Goal: Complete application form: Complete application form

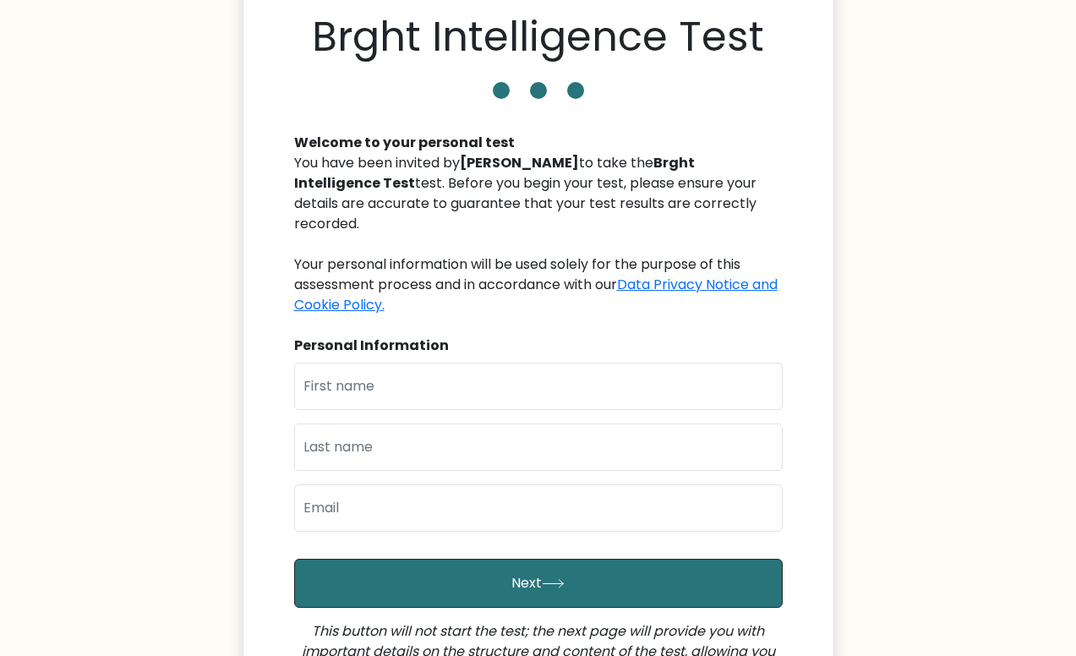
scroll to position [72, 0]
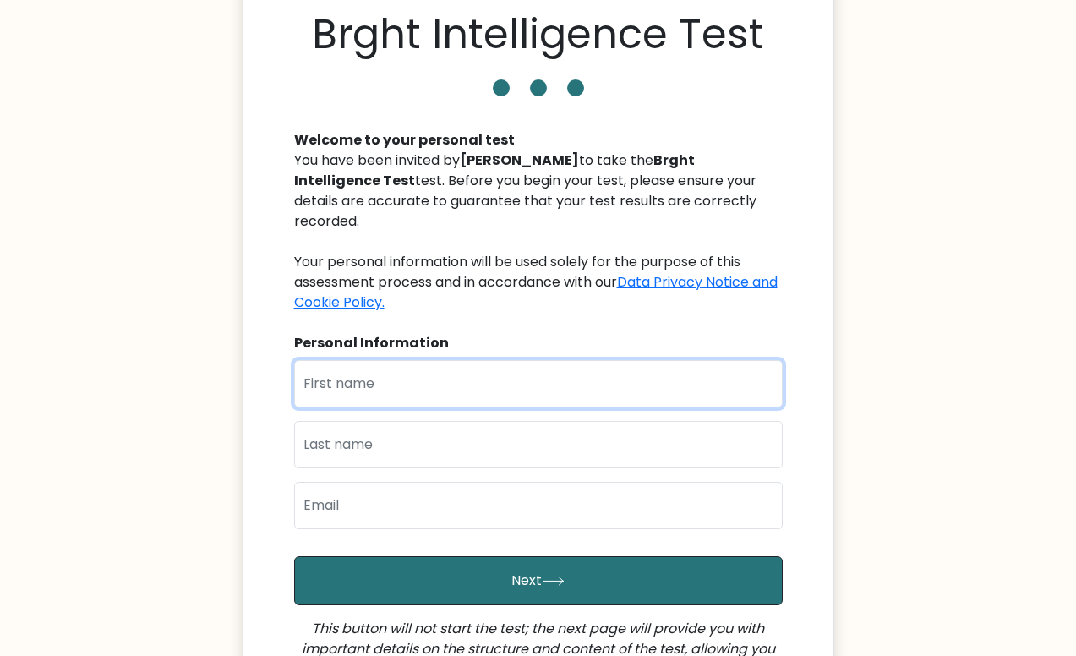
click at [603, 370] on input "text" at bounding box center [538, 383] width 489 height 47
type input "Rubielyn"
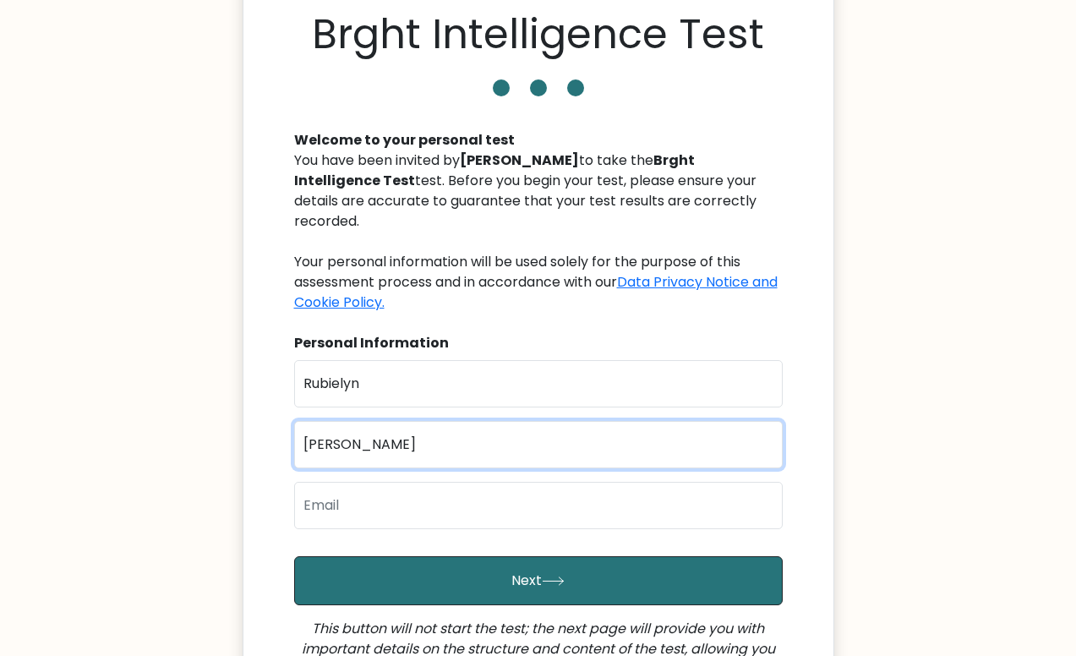
type input "Manuel"
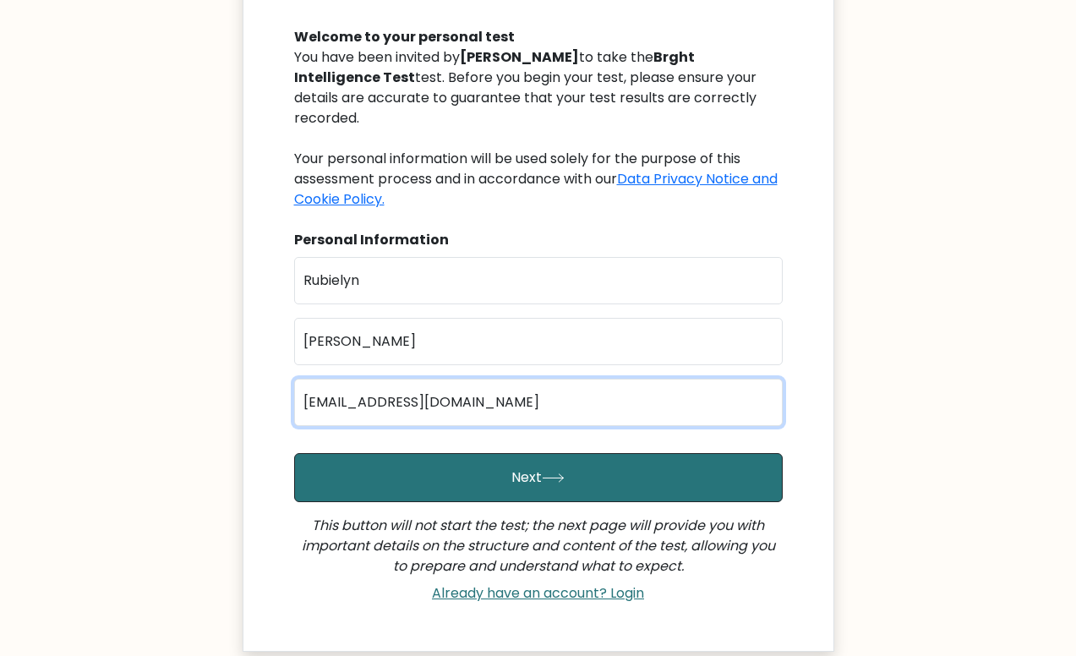
scroll to position [275, 0]
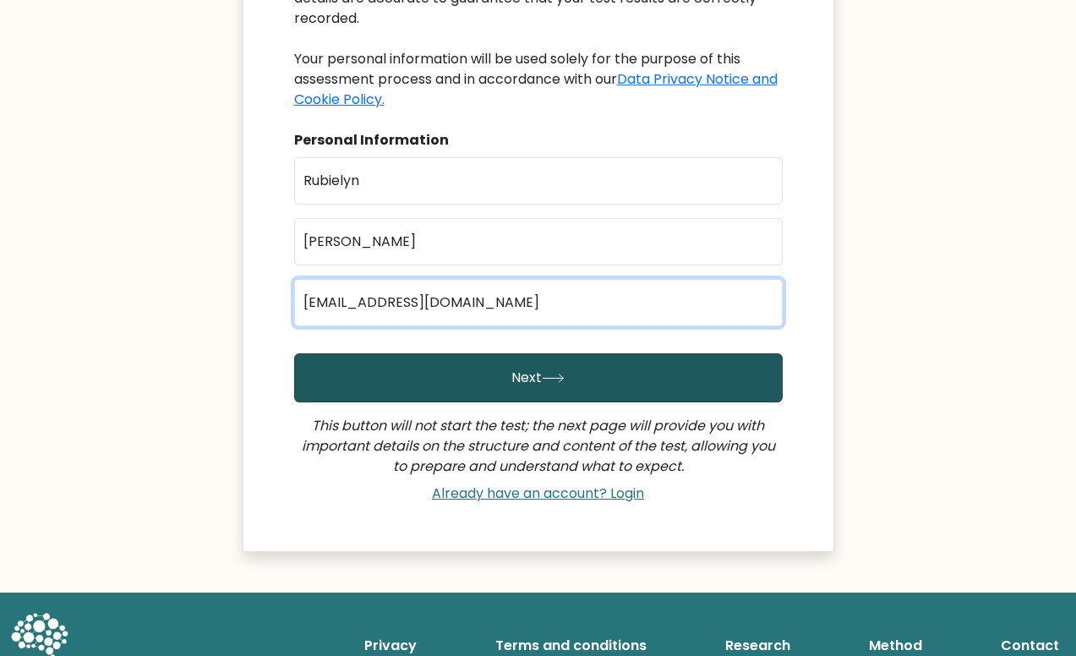
type input "manuelrubielyn29@gmail.com"
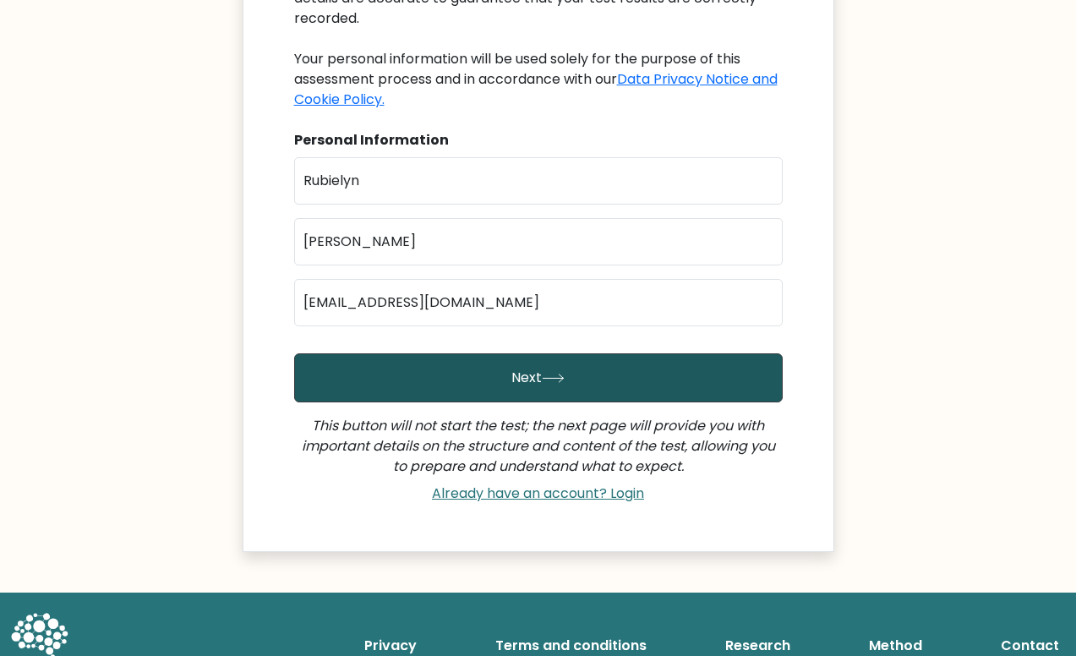
click at [553, 353] on button "Next" at bounding box center [538, 377] width 489 height 49
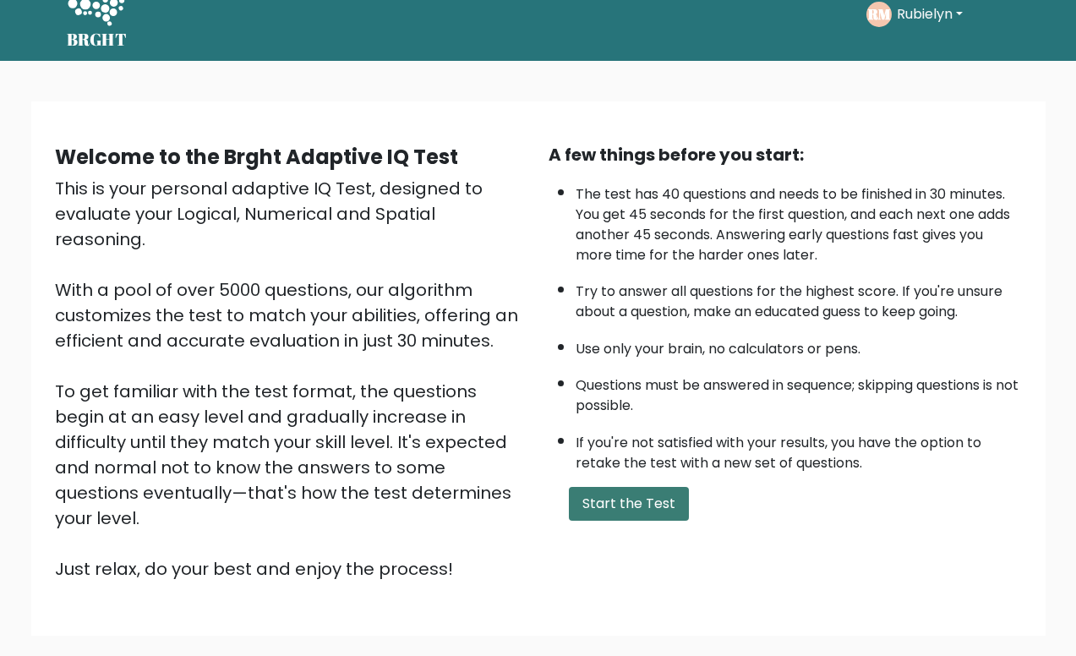
scroll to position [118, 0]
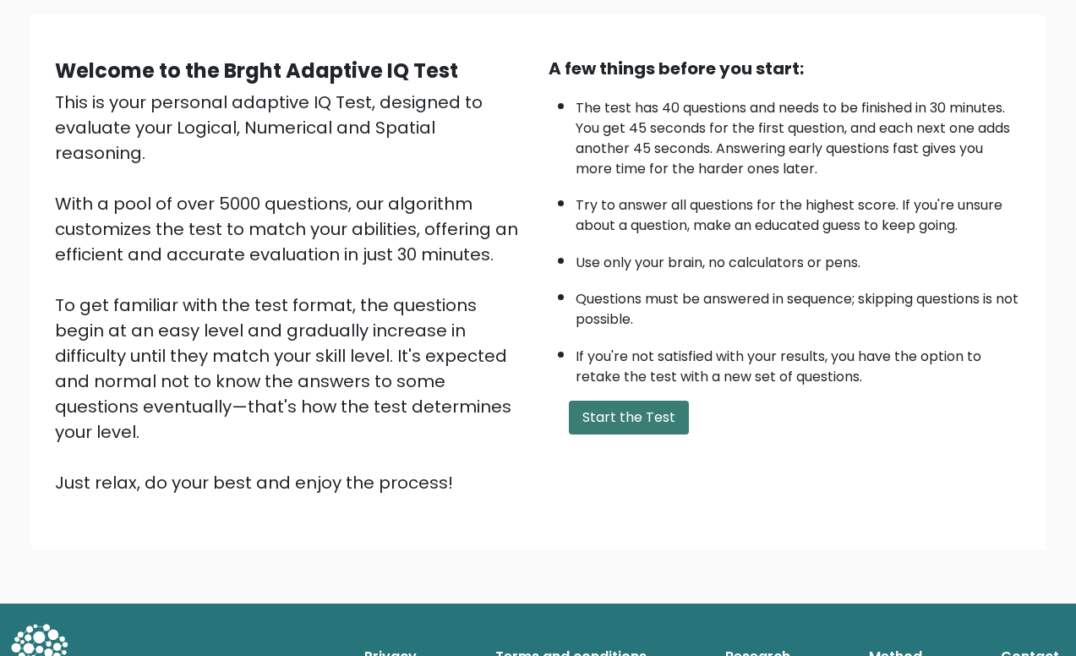
click at [620, 419] on button "Start the Test" at bounding box center [629, 418] width 120 height 34
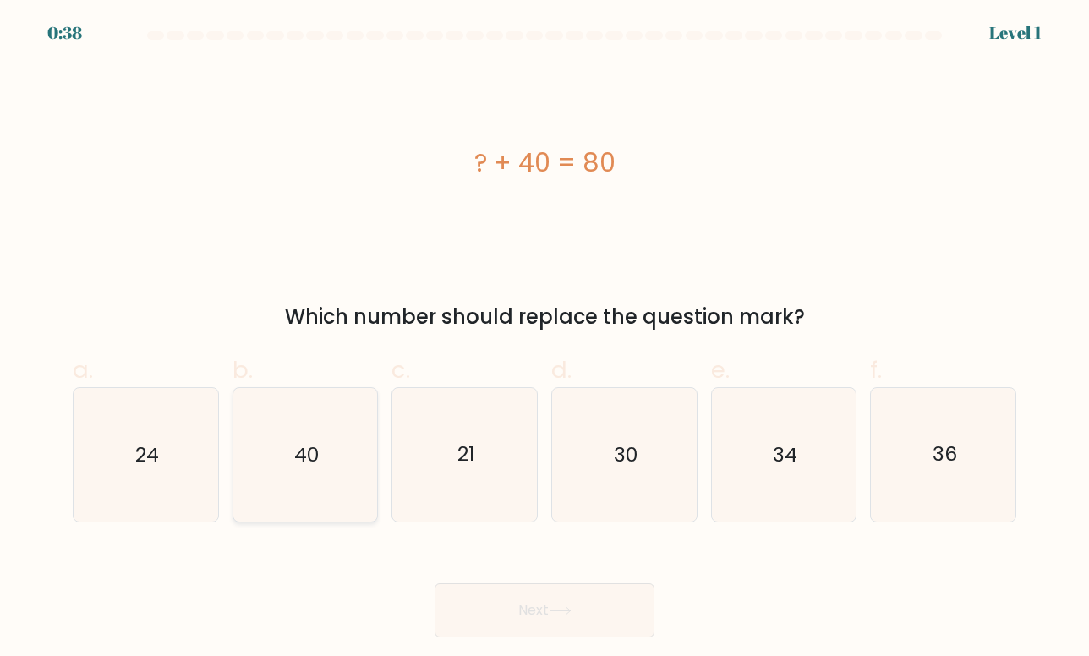
click at [354, 468] on icon "40" at bounding box center [305, 455] width 134 height 134
click at [544, 339] on input "b. 40" at bounding box center [544, 333] width 1 height 11
radio input "true"
click at [523, 599] on button "Next" at bounding box center [545, 610] width 220 height 54
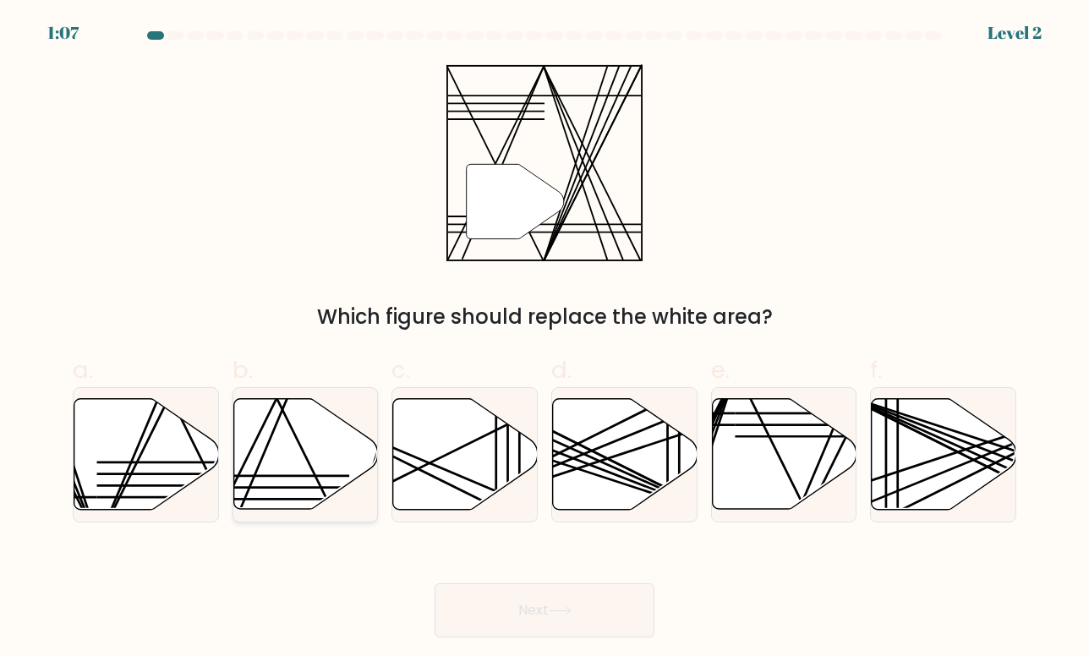
click at [337, 474] on icon at bounding box center [305, 454] width 145 height 111
click at [544, 339] on input "b." at bounding box center [544, 333] width 1 height 11
radio input "true"
click at [499, 604] on button "Next" at bounding box center [545, 610] width 220 height 54
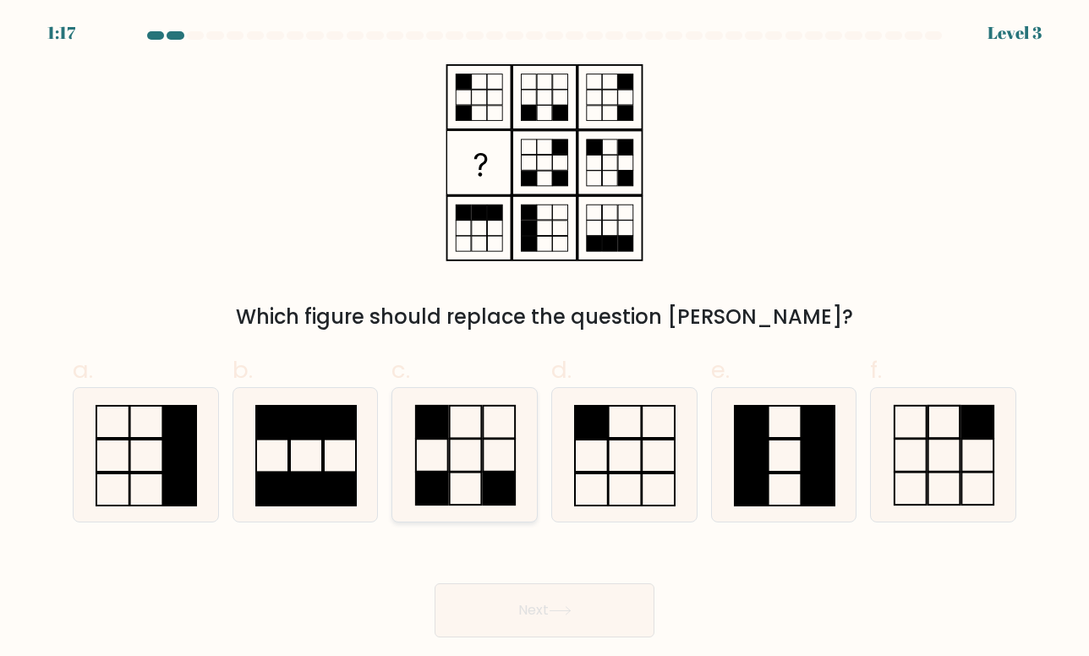
click at [484, 451] on icon at bounding box center [465, 455] width 134 height 134
click at [544, 339] on input "c." at bounding box center [544, 333] width 1 height 11
radio input "true"
click at [588, 598] on button "Next" at bounding box center [545, 610] width 220 height 54
click at [586, 602] on button "Next" at bounding box center [545, 610] width 220 height 54
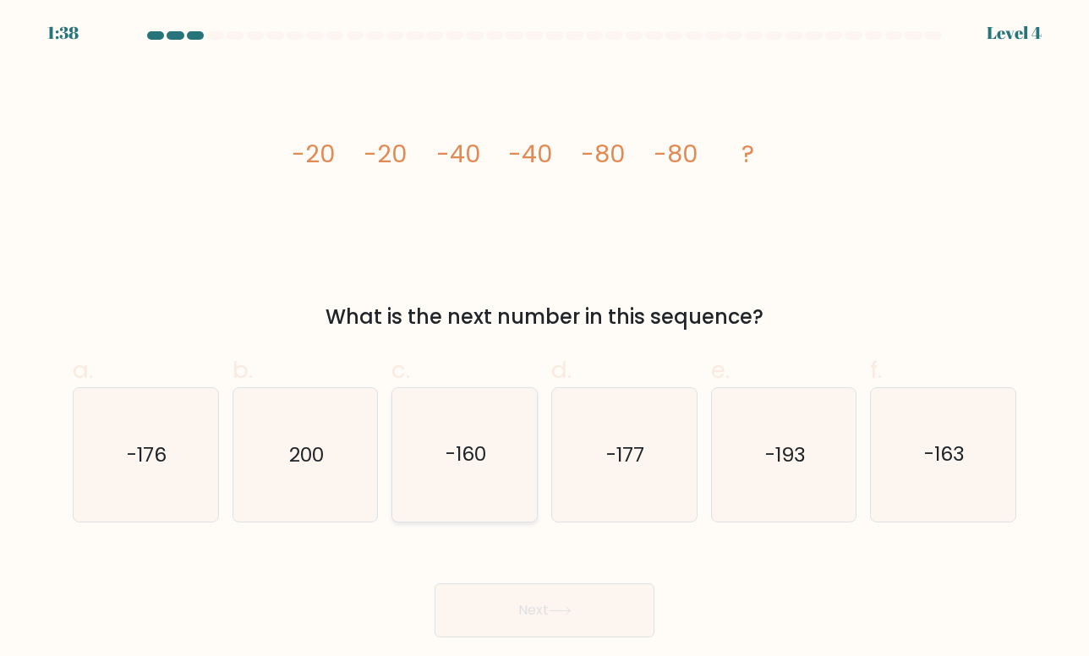
click at [460, 477] on icon "-160" at bounding box center [465, 455] width 134 height 134
click at [544, 339] on input "c. -160" at bounding box center [544, 333] width 1 height 11
radio input "true"
click at [542, 593] on button "Next" at bounding box center [545, 610] width 220 height 54
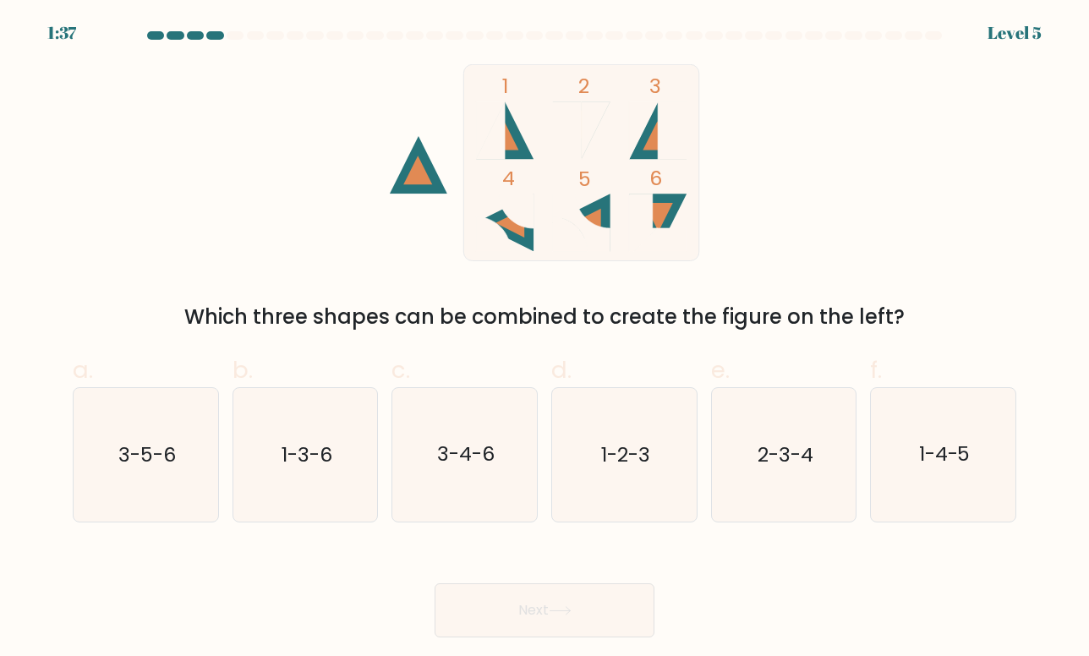
click at [542, 609] on button "Next" at bounding box center [545, 610] width 220 height 54
click at [647, 478] on icon "1-2-3" at bounding box center [624, 455] width 134 height 134
click at [545, 339] on input "d. 1-2-3" at bounding box center [544, 333] width 1 height 11
radio input "true"
click at [612, 604] on button "Next" at bounding box center [545, 610] width 220 height 54
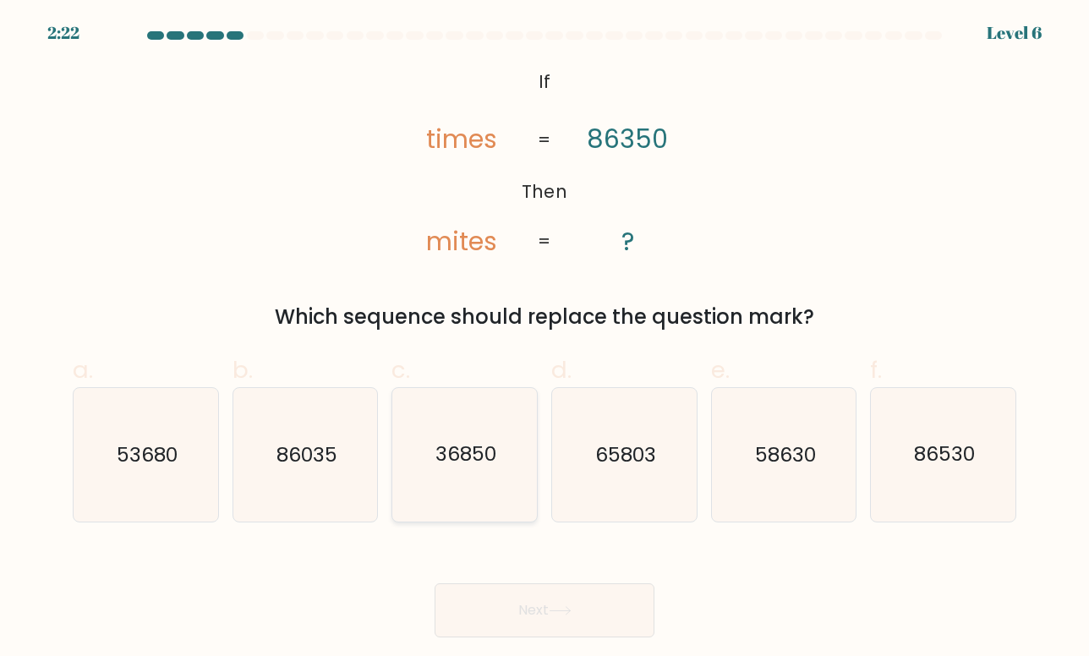
click at [431, 461] on icon "36850" at bounding box center [465, 455] width 134 height 134
click at [544, 339] on input "c. 36850" at bounding box center [544, 333] width 1 height 11
radio input "true"
click at [543, 594] on button "Next" at bounding box center [545, 610] width 220 height 54
click at [558, 637] on body "2:18 Level 6 If" at bounding box center [544, 328] width 1089 height 656
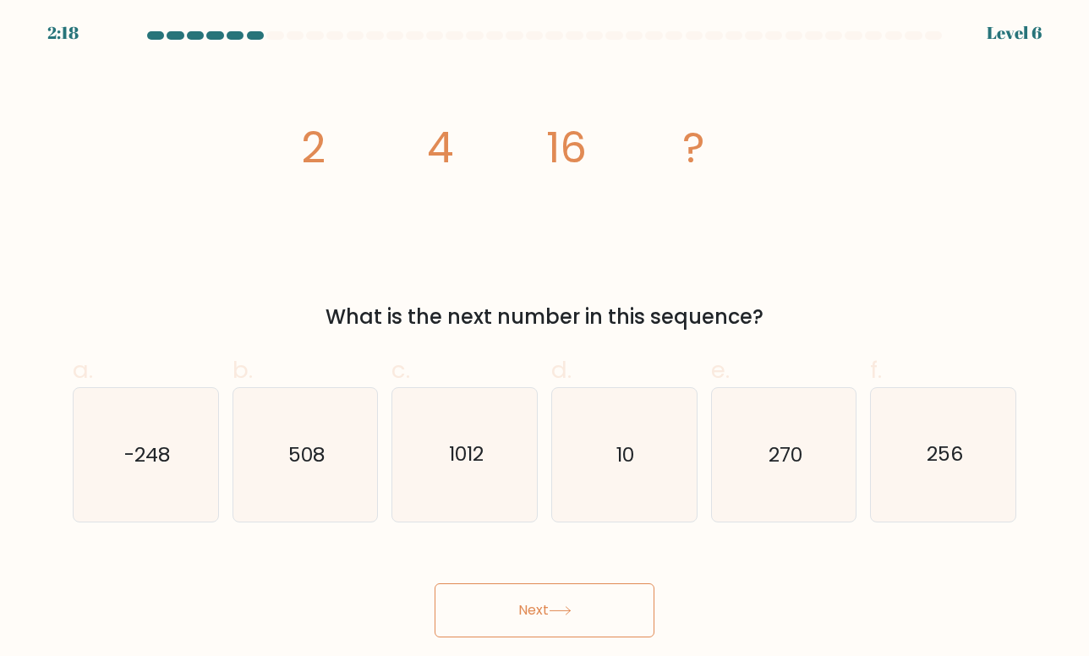
click at [553, 618] on button "Next" at bounding box center [545, 610] width 220 height 54
click at [899, 458] on icon "256" at bounding box center [944, 455] width 134 height 134
click at [545, 339] on input "f. 256" at bounding box center [544, 333] width 1 height 11
radio input "true"
click at [641, 594] on button "Next" at bounding box center [545, 610] width 220 height 54
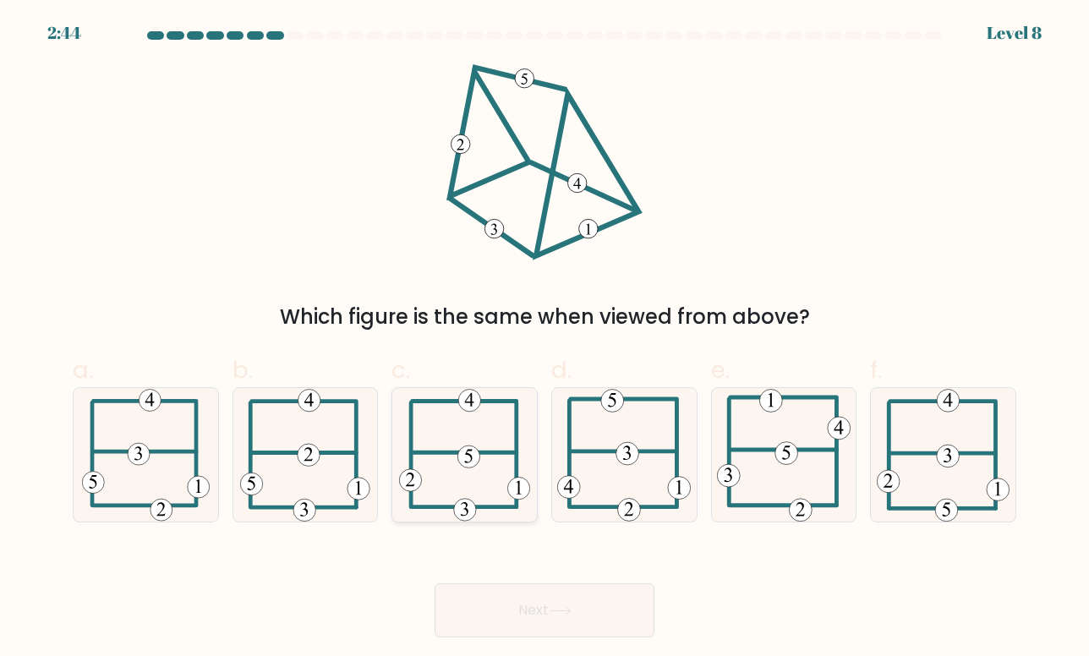
click at [468, 483] on icon at bounding box center [464, 455] width 131 height 134
click at [544, 339] on input "c." at bounding box center [544, 333] width 1 height 11
radio input "true"
click at [566, 597] on button "Next" at bounding box center [545, 610] width 220 height 54
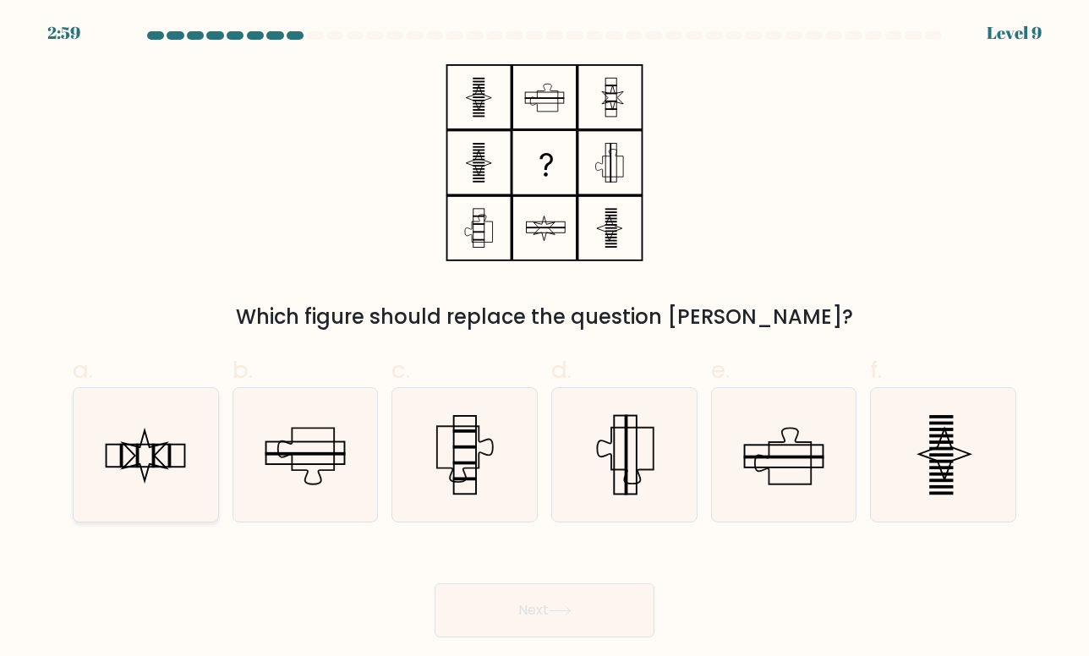
click at [182, 479] on icon at bounding box center [146, 455] width 134 height 134
click at [544, 339] on input "a." at bounding box center [544, 333] width 1 height 11
radio input "true"
click at [550, 604] on button "Next" at bounding box center [545, 610] width 220 height 54
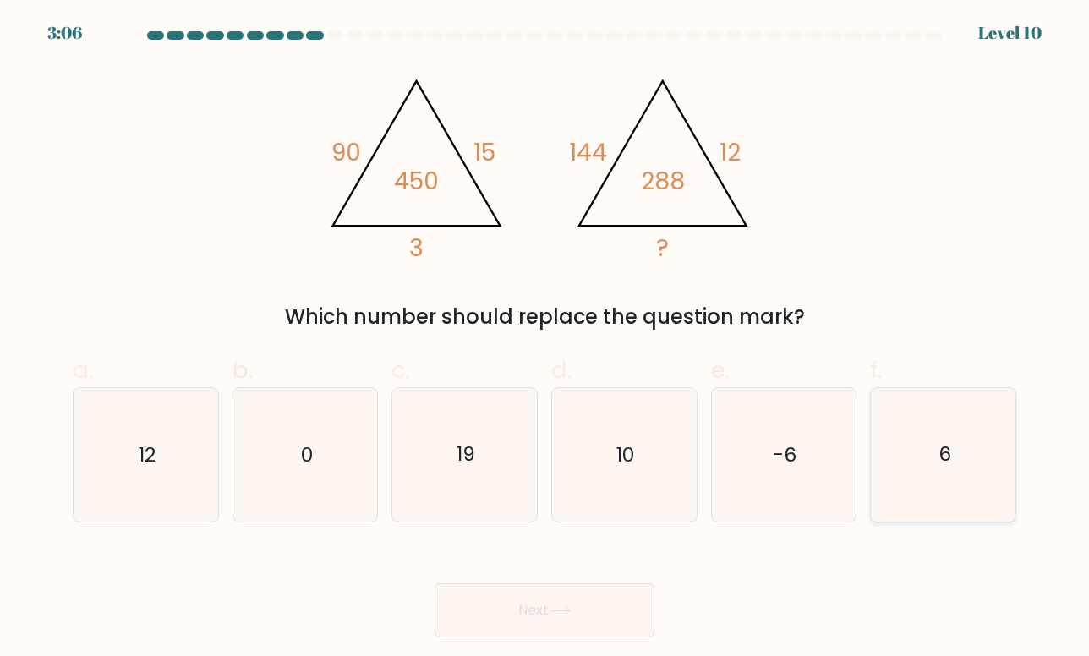
click at [952, 494] on icon "6" at bounding box center [944, 455] width 134 height 134
click at [545, 339] on input "f. 6" at bounding box center [544, 333] width 1 height 11
radio input "true"
click at [625, 633] on button "Next" at bounding box center [545, 610] width 220 height 54
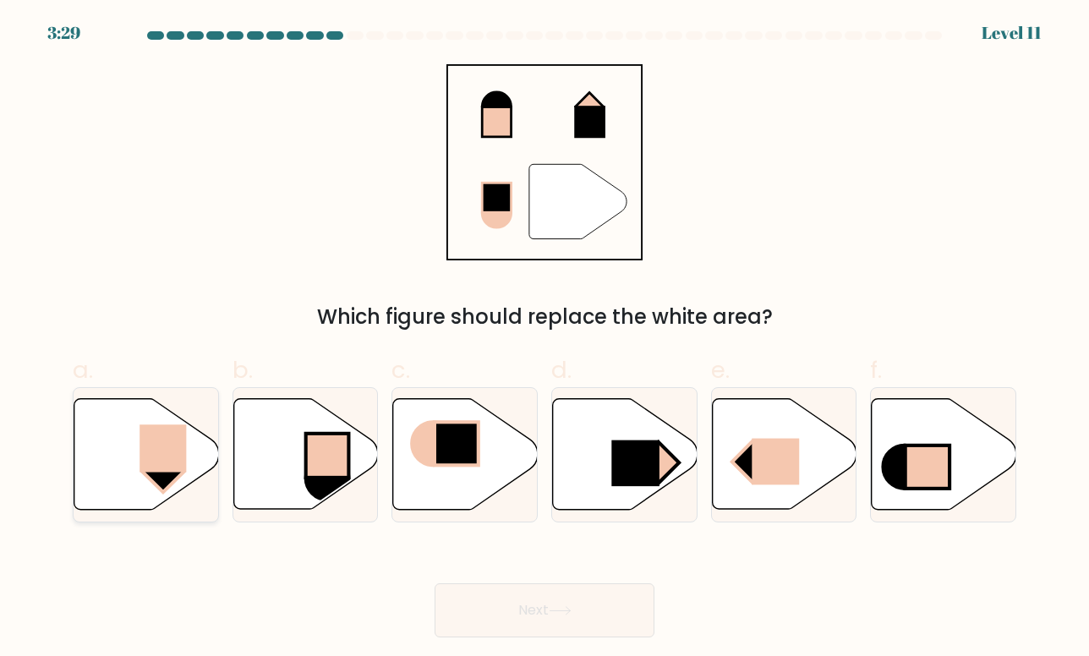
click at [138, 405] on icon at bounding box center [146, 454] width 145 height 111
click at [544, 339] on input "a." at bounding box center [544, 333] width 1 height 11
radio input "true"
click at [481, 595] on button "Next" at bounding box center [545, 610] width 220 height 54
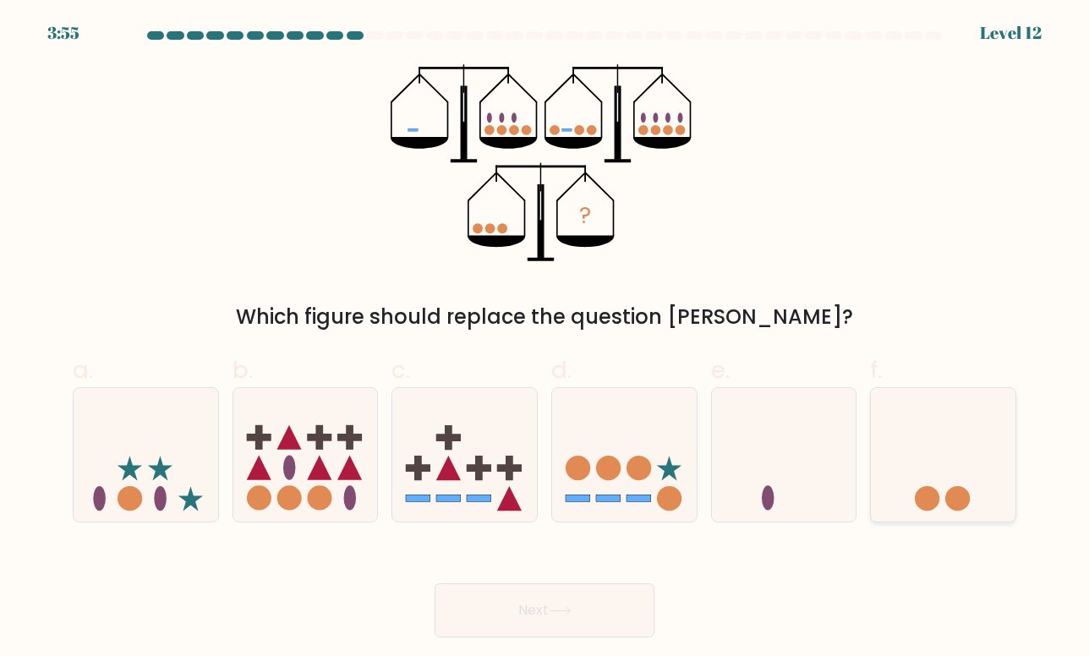
click at [918, 490] on circle at bounding box center [927, 498] width 25 height 25
click at [545, 339] on input "f." at bounding box center [544, 333] width 1 height 11
radio input "true"
click at [649, 594] on button "Next" at bounding box center [545, 610] width 220 height 54
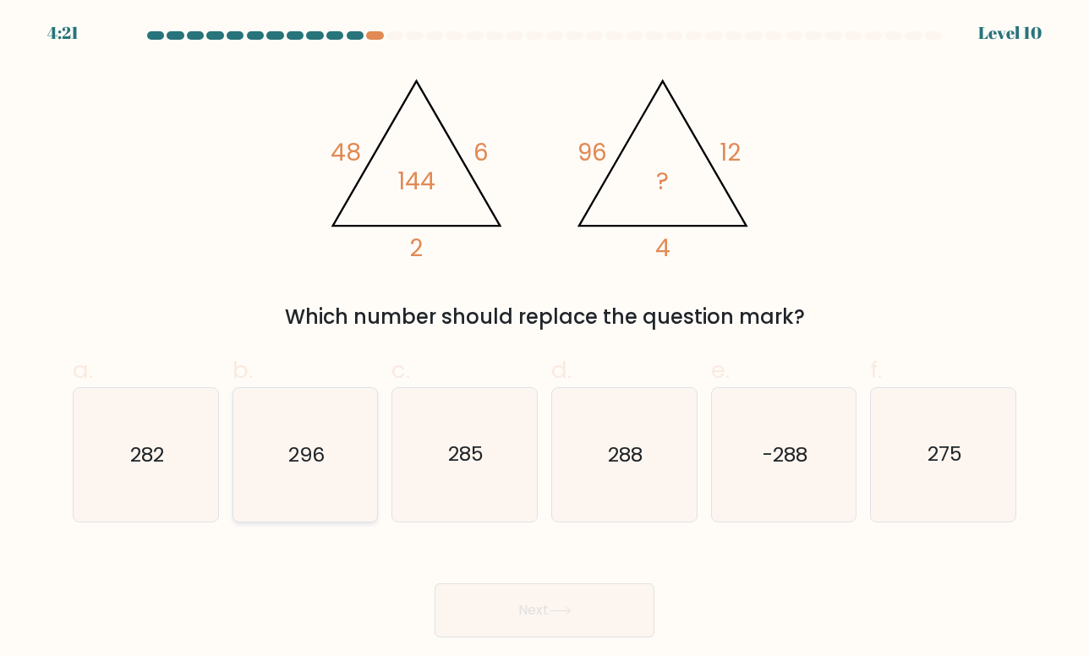
click at [353, 479] on icon "296" at bounding box center [305, 455] width 134 height 134
click at [544, 339] on input "b. 296" at bounding box center [544, 333] width 1 height 11
radio input "true"
click at [533, 610] on button "Next" at bounding box center [545, 610] width 220 height 54
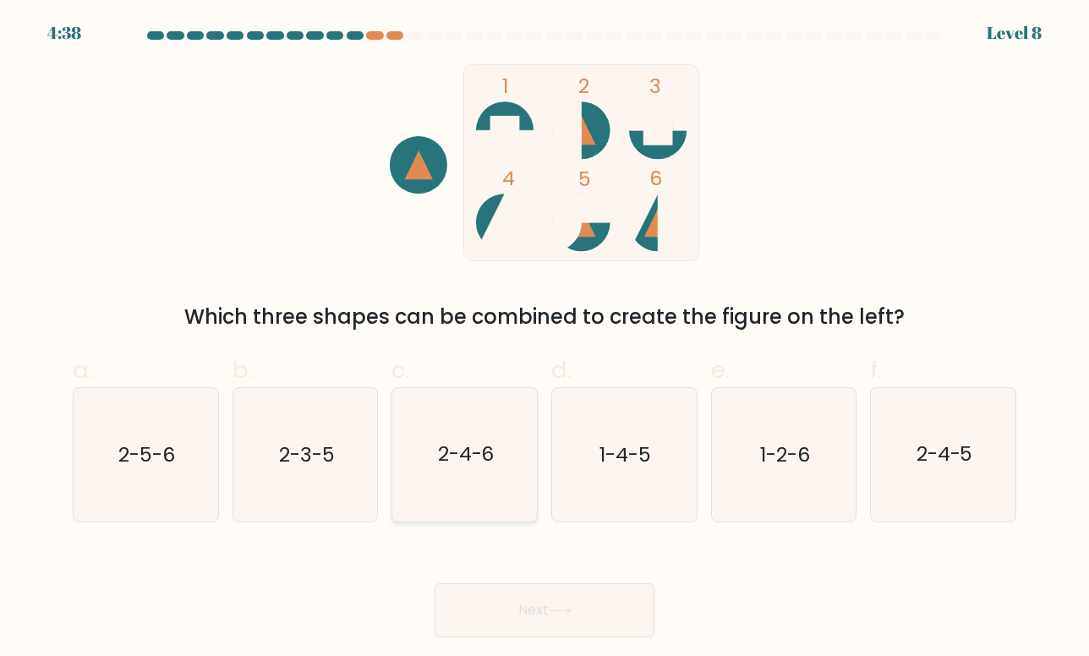
click at [424, 464] on icon "2-4-6" at bounding box center [465, 455] width 134 height 134
click at [544, 339] on input "c. 2-4-6" at bounding box center [544, 333] width 1 height 11
radio input "true"
click at [535, 606] on button "Next" at bounding box center [545, 610] width 220 height 54
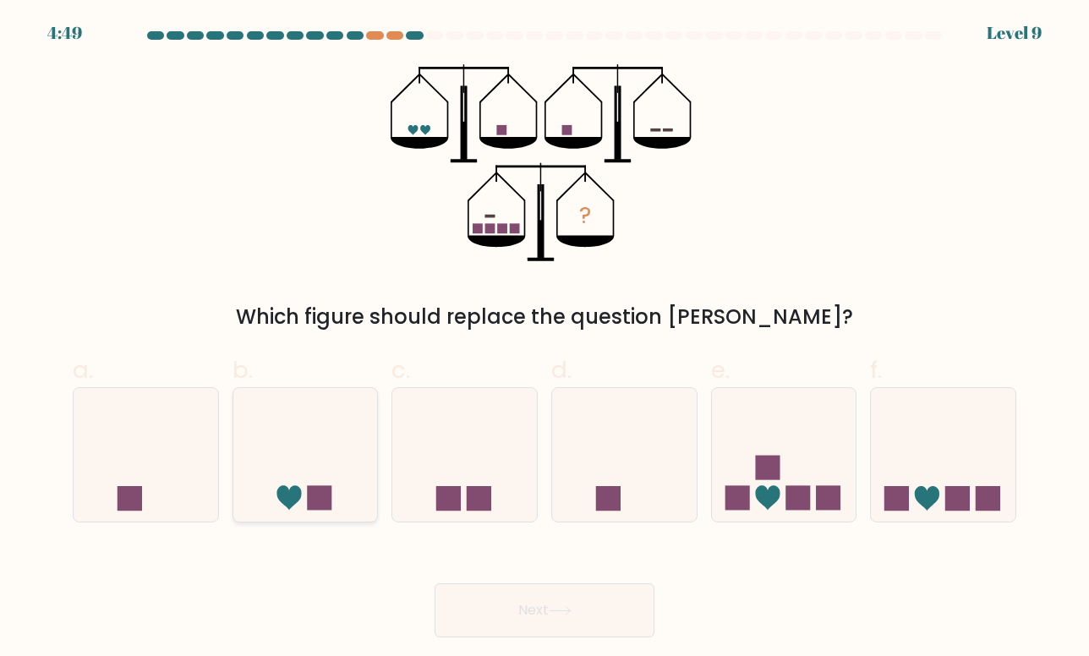
click at [321, 475] on icon at bounding box center [305, 454] width 145 height 119
click at [544, 339] on input "b." at bounding box center [544, 333] width 1 height 11
radio input "true"
click at [522, 601] on button "Next" at bounding box center [545, 610] width 220 height 54
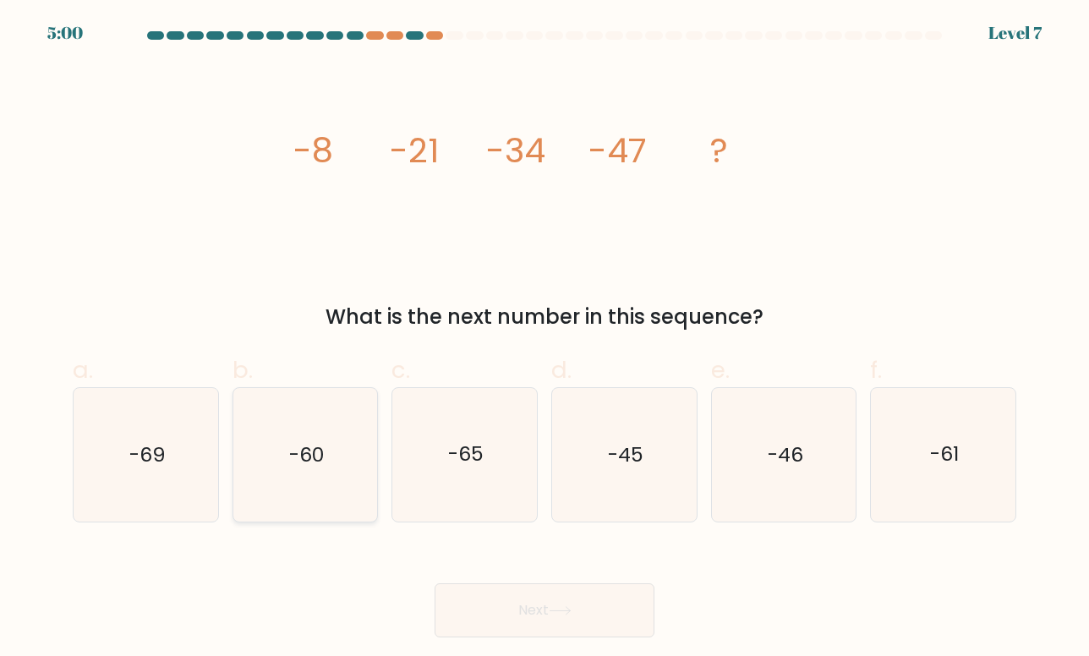
click at [336, 468] on icon "-60" at bounding box center [305, 455] width 134 height 134
click at [544, 339] on input "b. -60" at bounding box center [544, 333] width 1 height 11
radio input "true"
click at [513, 587] on button "Next" at bounding box center [545, 610] width 220 height 54
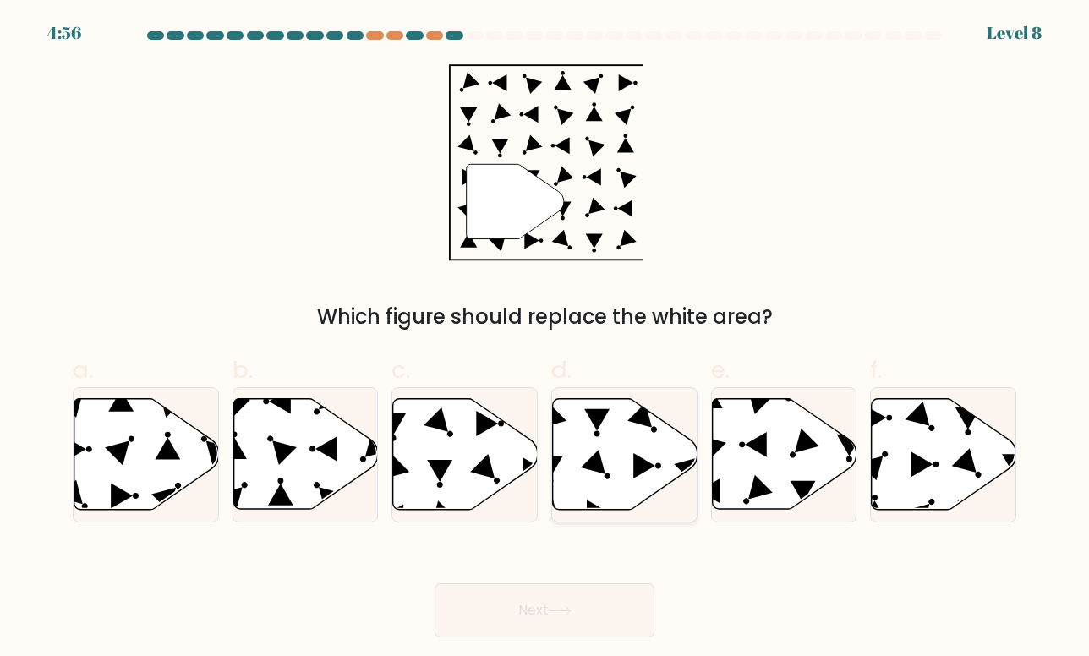
click at [599, 457] on icon at bounding box center [593, 462] width 25 height 25
click at [545, 339] on input "d." at bounding box center [544, 333] width 1 height 11
radio input "true"
click at [604, 609] on button "Next" at bounding box center [545, 610] width 220 height 54
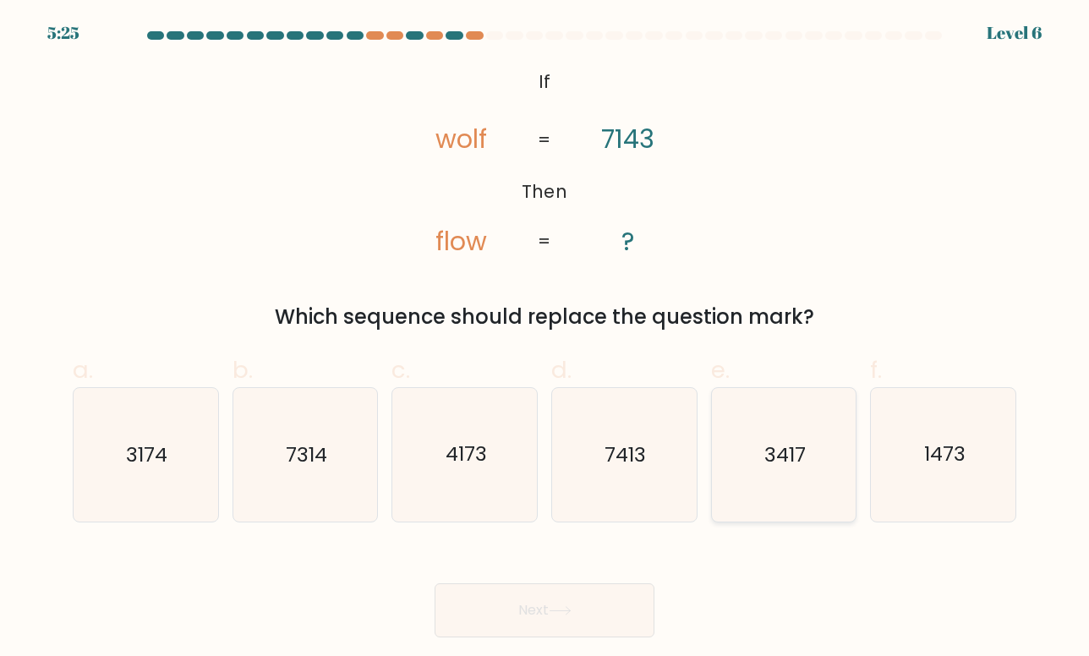
click at [809, 460] on icon "3417" at bounding box center [784, 455] width 134 height 134
click at [545, 339] on input "e. 3417" at bounding box center [544, 333] width 1 height 11
radio input "true"
click at [603, 609] on button "Next" at bounding box center [545, 610] width 220 height 54
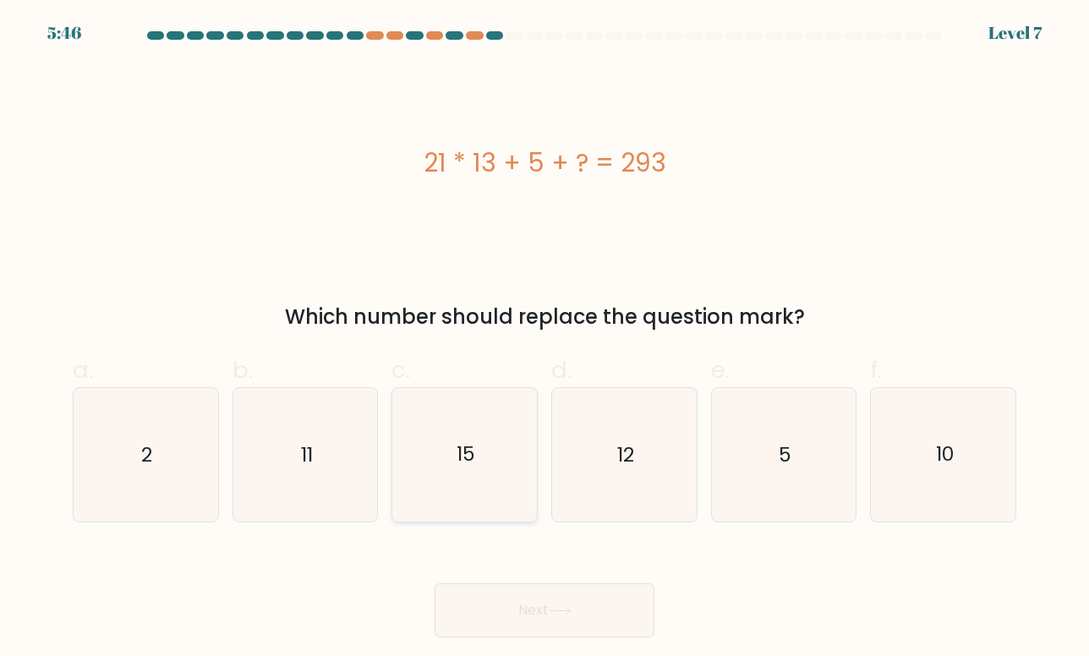
click at [490, 429] on icon "15" at bounding box center [465, 455] width 134 height 134
click at [544, 339] on input "c. 15" at bounding box center [544, 333] width 1 height 11
radio input "true"
click at [551, 599] on button "Next" at bounding box center [545, 610] width 220 height 54
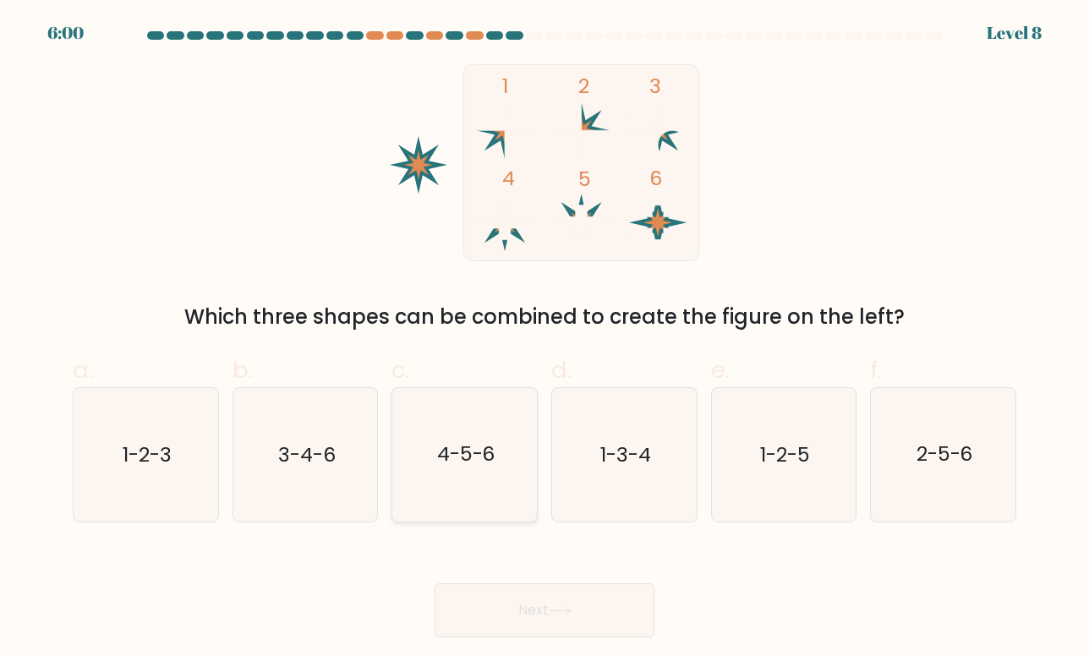
click at [502, 455] on icon "4-5-6" at bounding box center [465, 455] width 134 height 134
click at [544, 339] on input "c. 4-5-6" at bounding box center [544, 333] width 1 height 11
radio input "true"
click at [563, 599] on button "Next" at bounding box center [545, 610] width 220 height 54
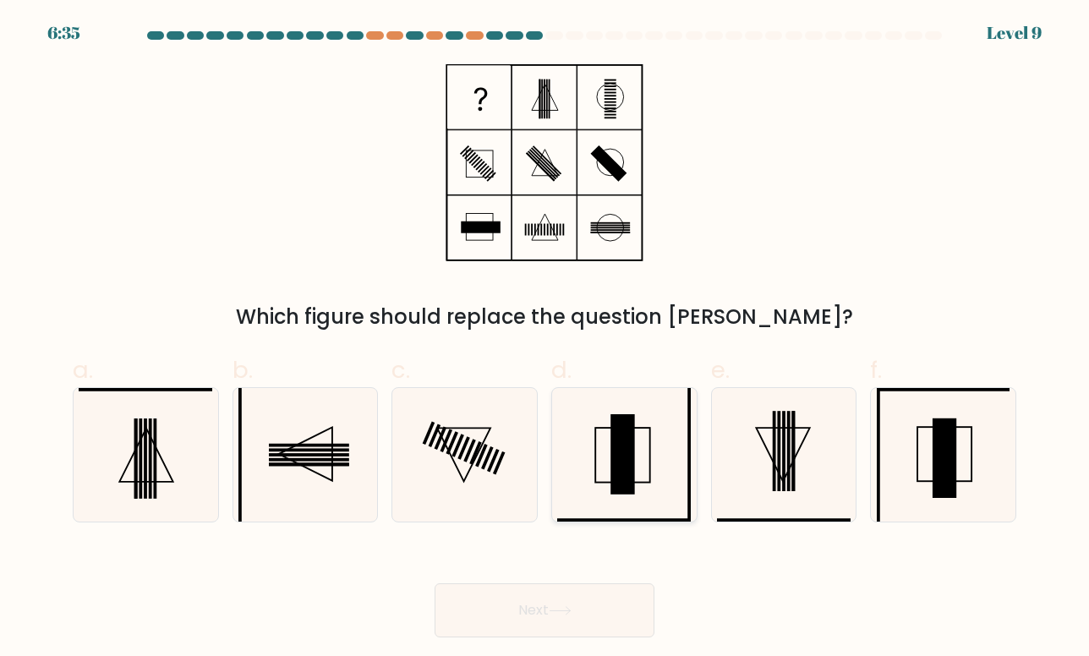
click at [588, 470] on icon at bounding box center [624, 455] width 134 height 134
click at [545, 339] on input "d." at bounding box center [544, 333] width 1 height 11
radio input "true"
click at [578, 599] on button "Next" at bounding box center [545, 610] width 220 height 54
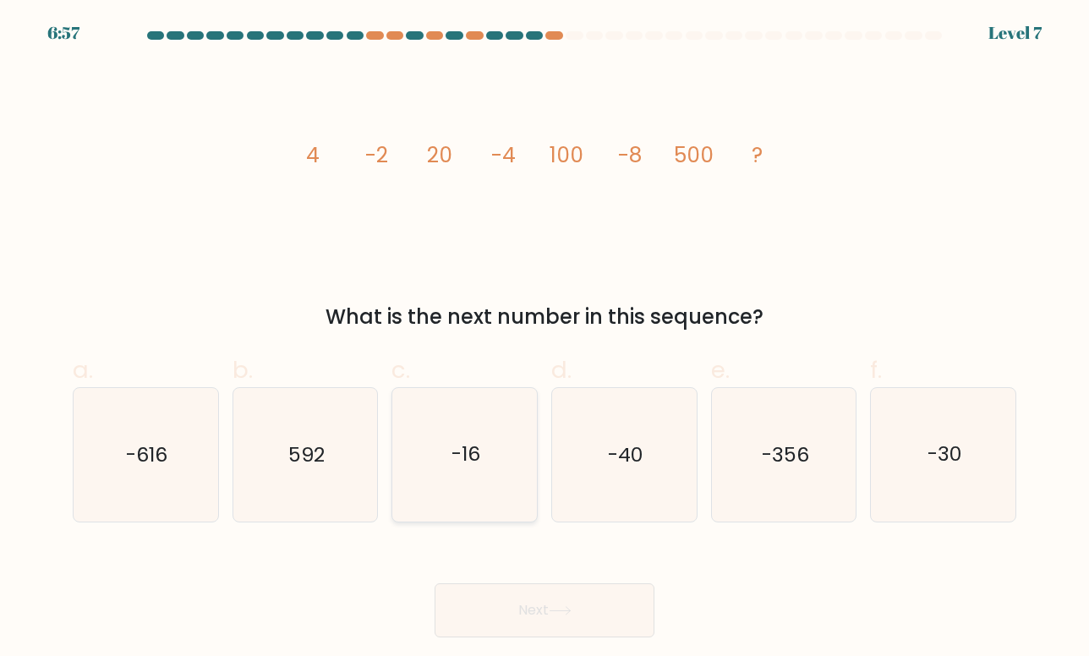
click at [418, 479] on icon "-16" at bounding box center [465, 455] width 134 height 134
click at [544, 339] on input "c. -16" at bounding box center [544, 333] width 1 height 11
radio input "true"
click at [529, 606] on button "Next" at bounding box center [545, 610] width 220 height 54
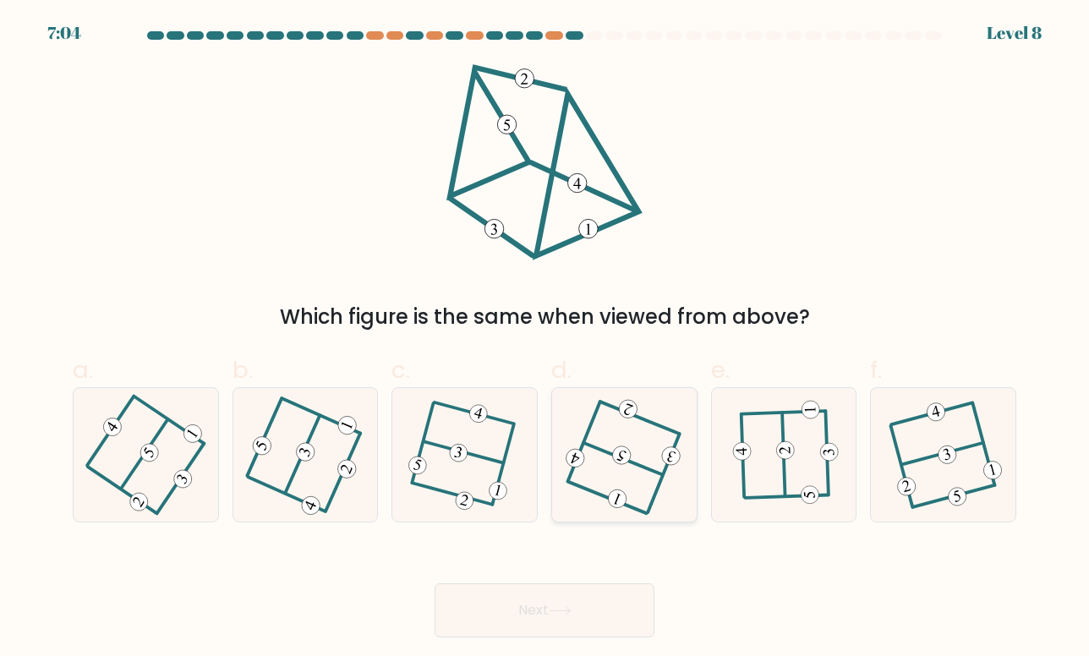
click at [676, 439] on icon at bounding box center [624, 455] width 107 height 107
click at [545, 339] on input "d." at bounding box center [544, 333] width 1 height 11
radio input "true"
click at [634, 595] on button "Next" at bounding box center [545, 610] width 220 height 54
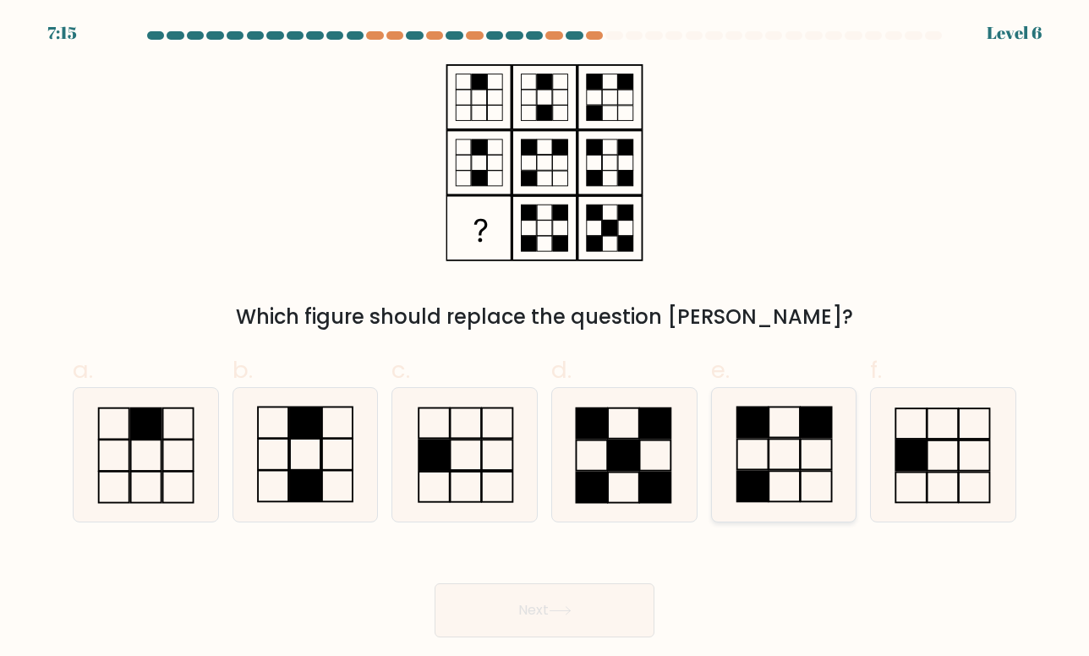
click at [779, 473] on icon at bounding box center [784, 455] width 134 height 134
click at [545, 339] on input "e." at bounding box center [544, 333] width 1 height 11
radio input "true"
click at [626, 599] on button "Next" at bounding box center [545, 610] width 220 height 54
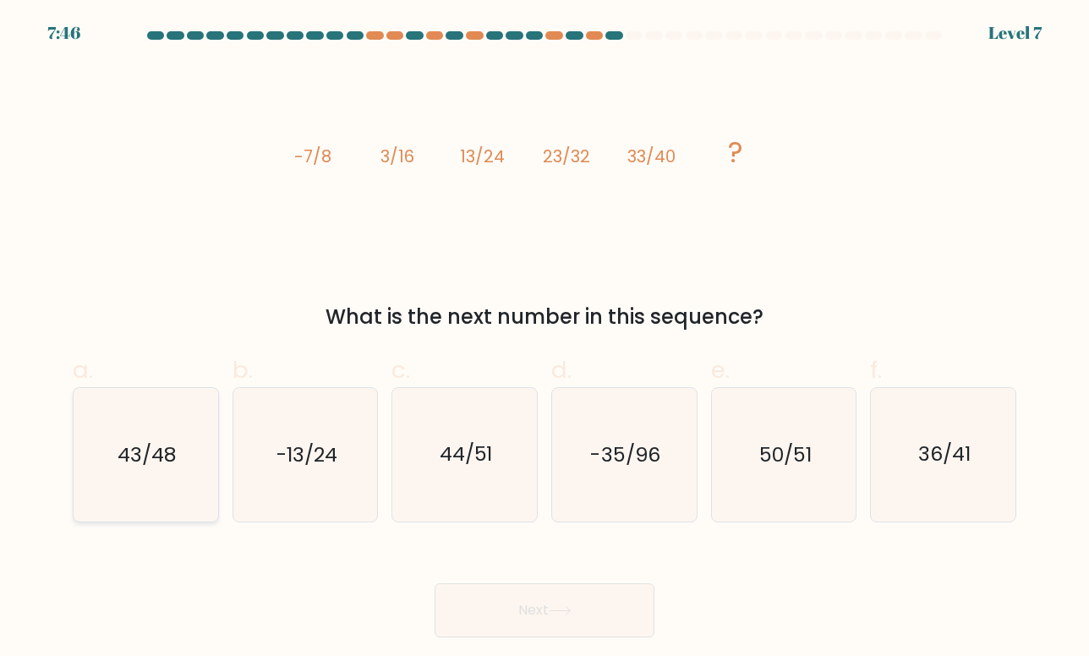
click at [178, 429] on icon "43/48" at bounding box center [146, 455] width 134 height 134
click at [544, 339] on input "a. 43/48" at bounding box center [544, 333] width 1 height 11
radio input "true"
click at [502, 613] on button "Next" at bounding box center [545, 610] width 220 height 54
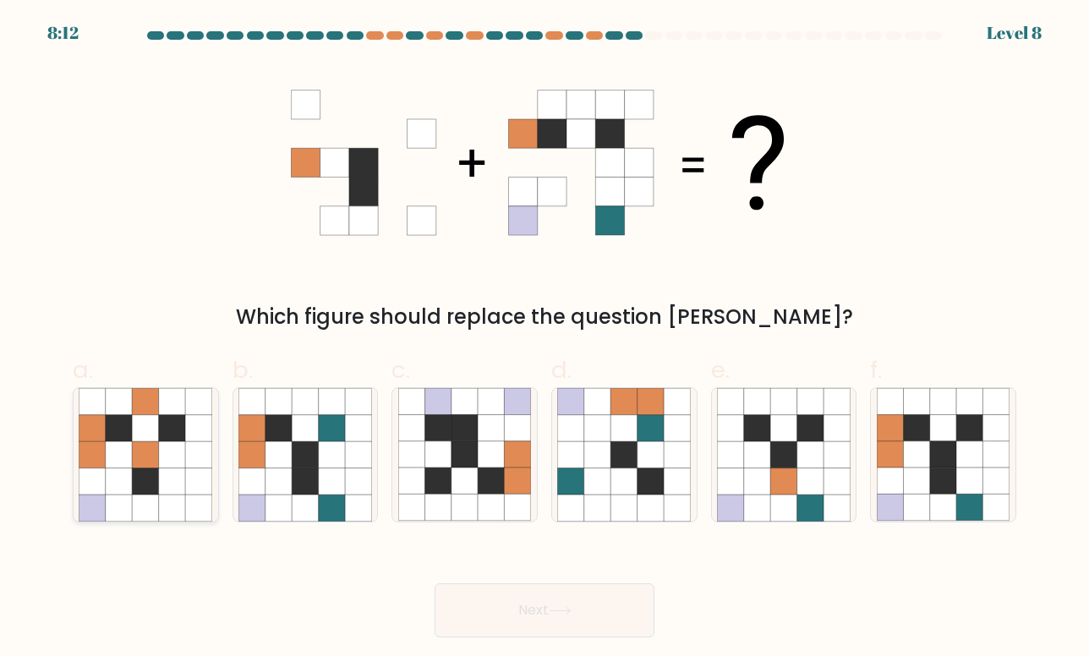
click at [172, 454] on icon at bounding box center [172, 454] width 26 height 26
click at [544, 339] on input "a." at bounding box center [544, 333] width 1 height 11
radio input "true"
click at [562, 606] on icon at bounding box center [560, 610] width 23 height 9
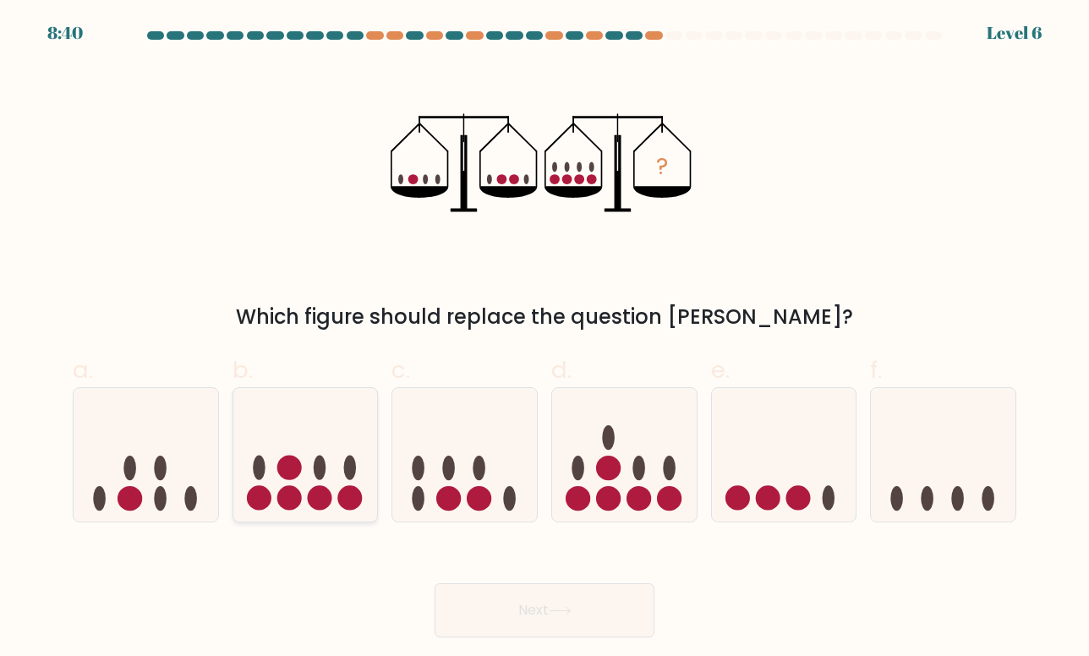
click at [307, 473] on icon at bounding box center [305, 454] width 145 height 119
click at [544, 339] on input "b." at bounding box center [544, 333] width 1 height 11
radio input "true"
click at [540, 627] on button "Next" at bounding box center [545, 610] width 220 height 54
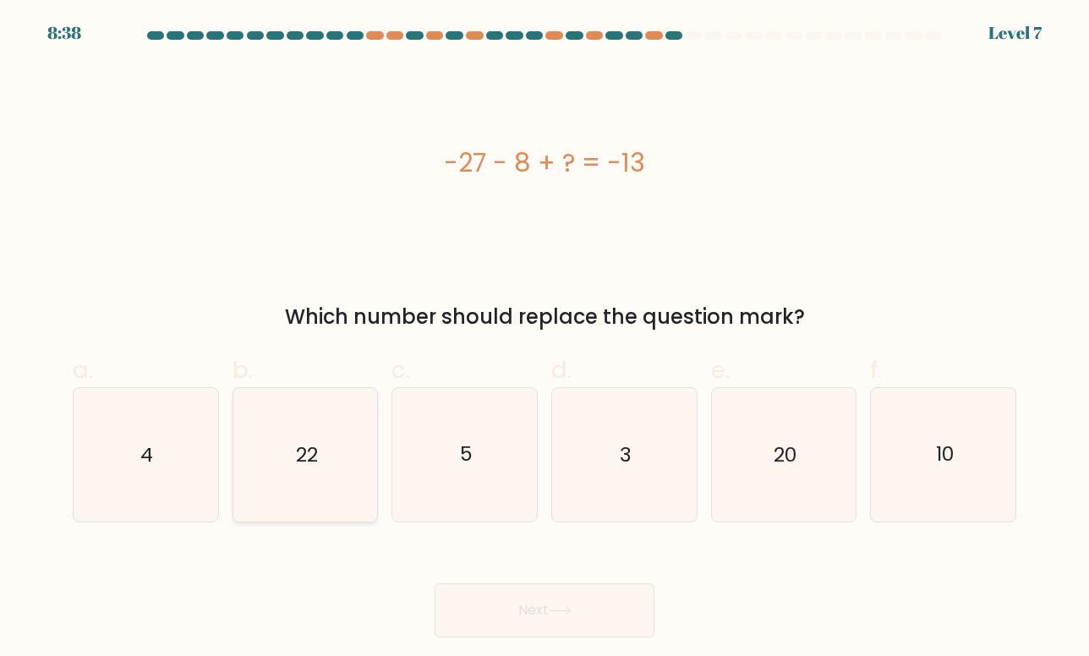
click at [351, 438] on icon "22" at bounding box center [305, 455] width 134 height 134
click at [544, 339] on input "b. 22" at bounding box center [544, 333] width 1 height 11
radio input "true"
click at [506, 598] on button "Next" at bounding box center [545, 610] width 220 height 54
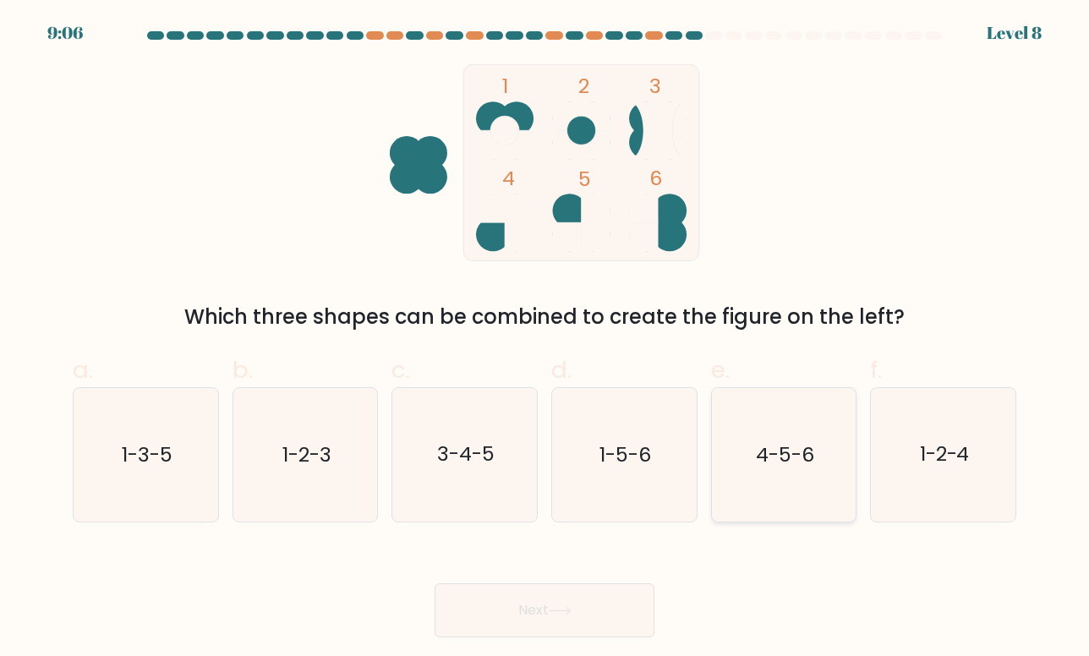
click at [790, 481] on icon "4-5-6" at bounding box center [784, 455] width 134 height 134
click at [545, 339] on input "e. 4-5-6" at bounding box center [544, 333] width 1 height 11
radio input "true"
click at [626, 605] on button "Next" at bounding box center [545, 610] width 220 height 54
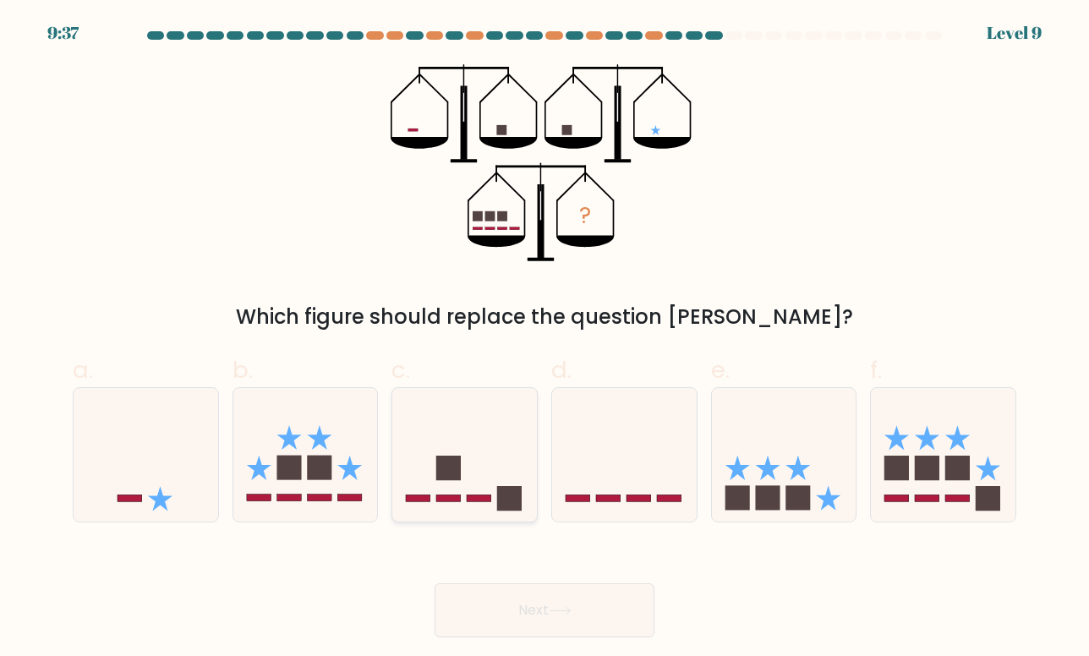
click at [460, 497] on rect at bounding box center [448, 498] width 25 height 7
click at [544, 339] on input "c." at bounding box center [544, 333] width 1 height 11
radio input "true"
click at [763, 485] on icon at bounding box center [784, 454] width 145 height 119
click at [545, 339] on input "e." at bounding box center [544, 333] width 1 height 11
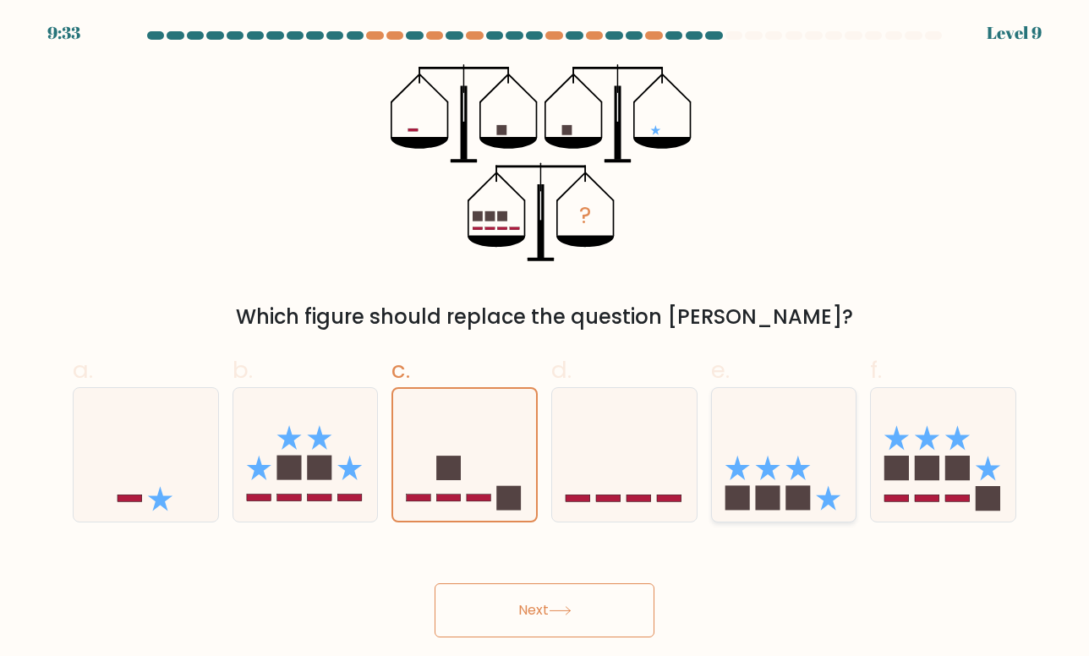
radio input "true"
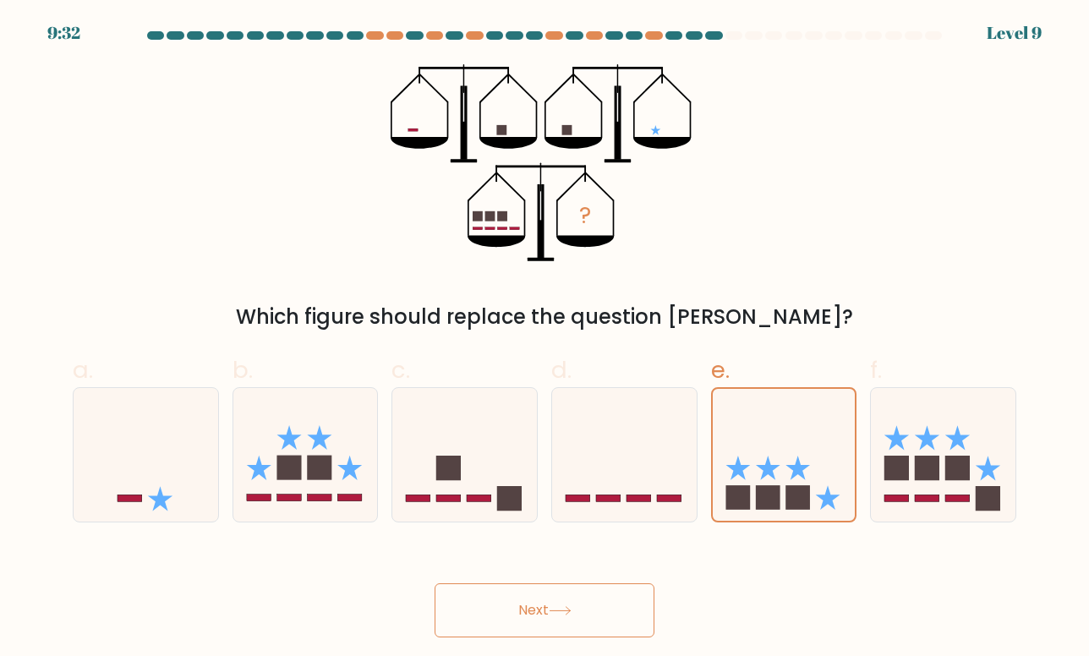
click at [612, 599] on button "Next" at bounding box center [545, 610] width 220 height 54
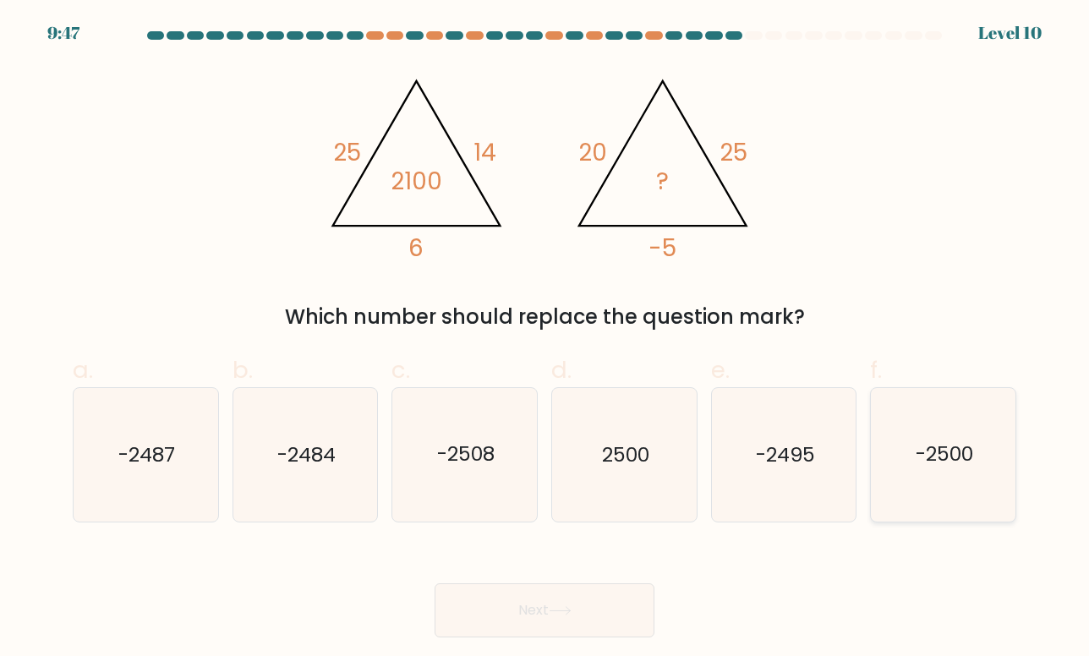
click at [938, 469] on icon "-2500" at bounding box center [944, 455] width 134 height 134
click at [545, 339] on input "f. -2500" at bounding box center [544, 333] width 1 height 11
radio input "true"
click at [607, 610] on button "Next" at bounding box center [545, 610] width 220 height 54
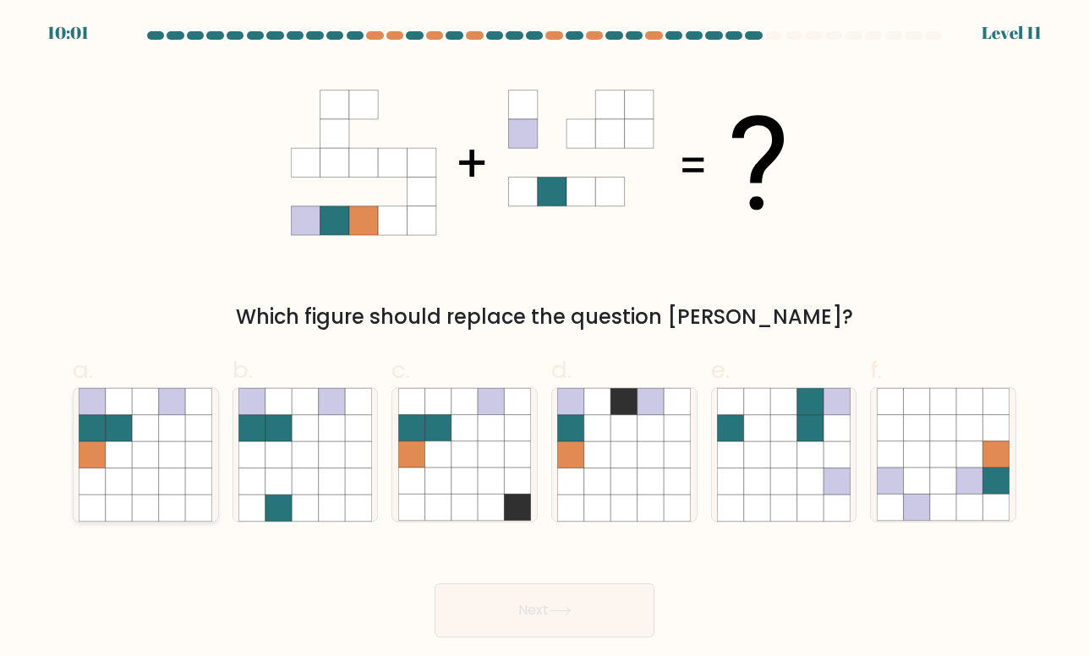
click at [194, 440] on icon at bounding box center [198, 428] width 26 height 26
click at [544, 339] on input "a." at bounding box center [544, 333] width 1 height 11
radio input "true"
click at [525, 592] on button "Next" at bounding box center [545, 610] width 220 height 54
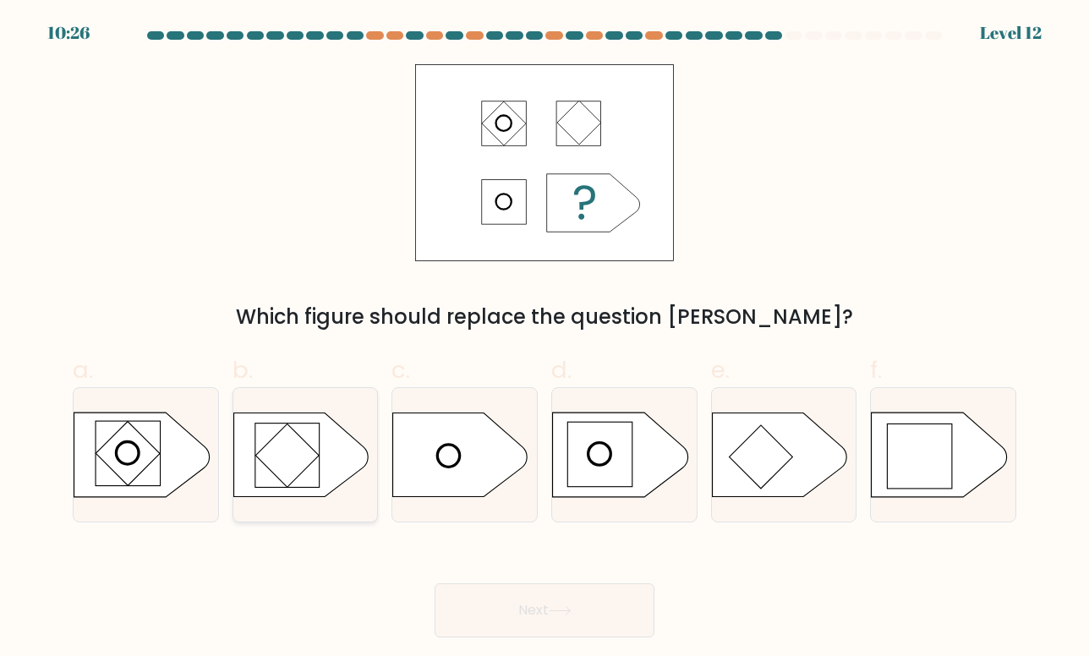
click at [281, 454] on rect at bounding box center [286, 455] width 63 height 63
click at [544, 339] on input "b." at bounding box center [544, 333] width 1 height 11
radio input "true"
click at [558, 603] on button "Next" at bounding box center [545, 610] width 220 height 54
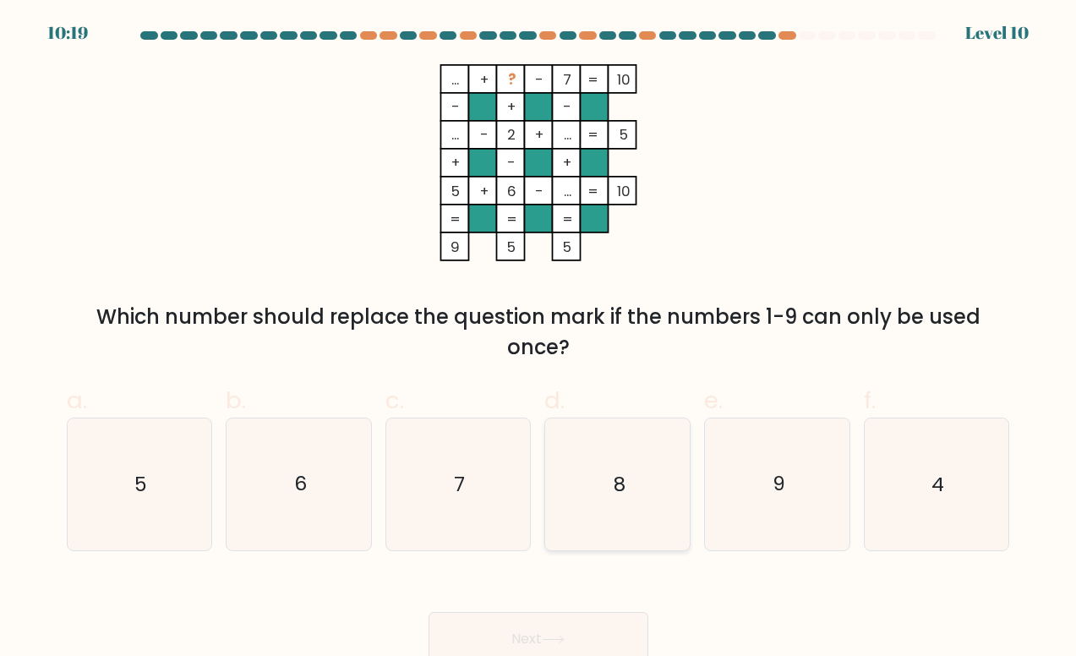
click at [617, 440] on icon "8" at bounding box center [618, 484] width 132 height 132
click at [539, 339] on input "d. 8" at bounding box center [539, 333] width 1 height 11
radio input "true"
click at [590, 638] on button "Next" at bounding box center [539, 639] width 220 height 54
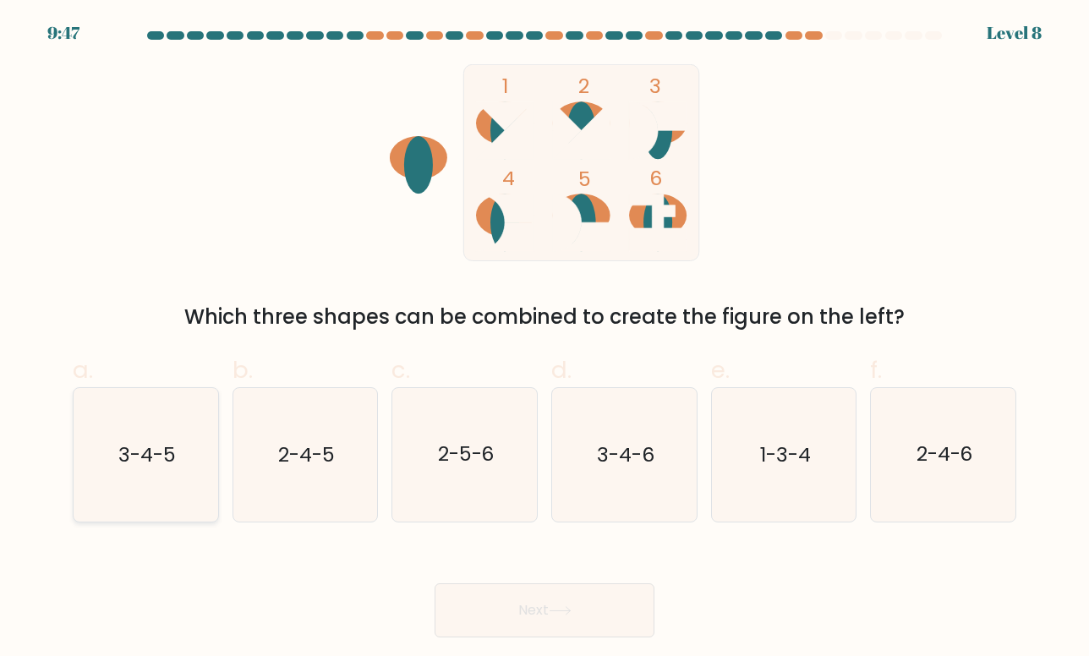
click at [160, 418] on icon "3-4-5" at bounding box center [146, 455] width 134 height 134
click at [544, 339] on input "a. 3-4-5" at bounding box center [544, 333] width 1 height 11
radio input "true"
click at [641, 617] on button "Next" at bounding box center [545, 610] width 220 height 54
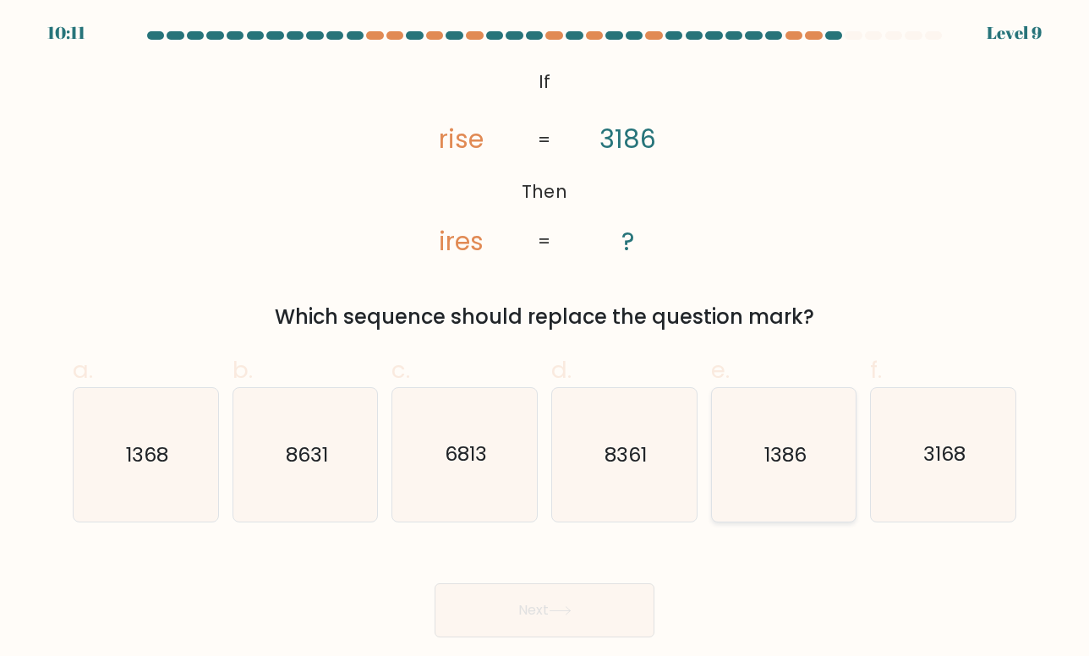
click at [728, 486] on icon "1386" at bounding box center [784, 455] width 134 height 134
click at [545, 339] on input "e. 1386" at bounding box center [544, 333] width 1 height 11
radio input "true"
click at [619, 603] on button "Next" at bounding box center [545, 610] width 220 height 54
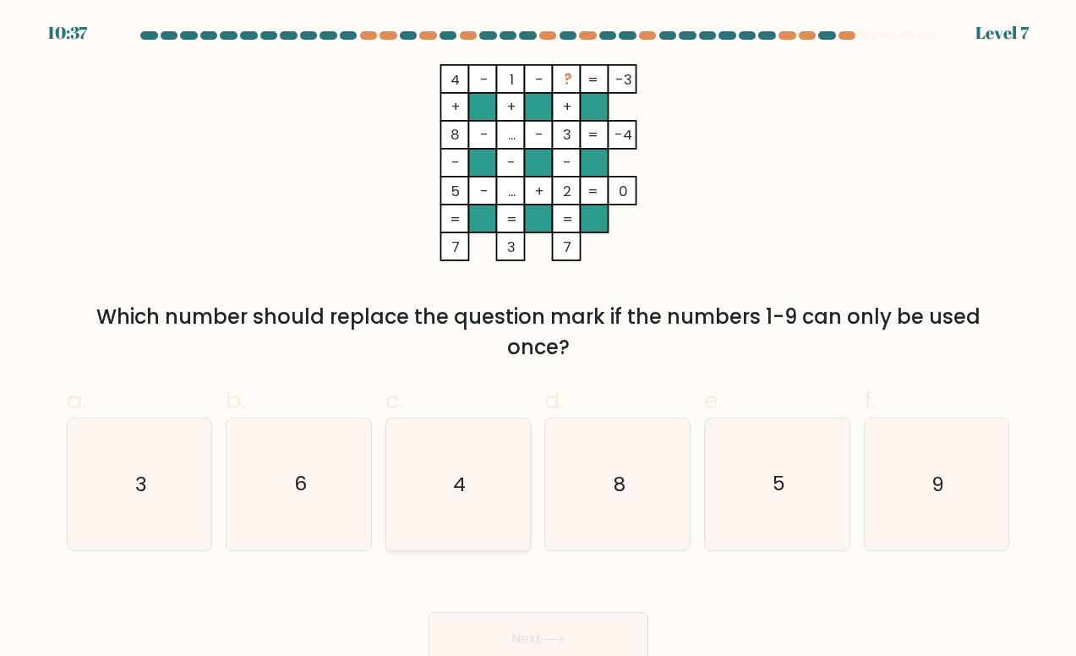
click at [472, 492] on icon "4" at bounding box center [458, 484] width 132 height 132
click at [539, 339] on input "c. 4" at bounding box center [539, 333] width 1 height 11
radio input "true"
click at [298, 512] on icon "6" at bounding box center [299, 484] width 132 height 132
click at [539, 339] on input "b. 6" at bounding box center [539, 333] width 1 height 11
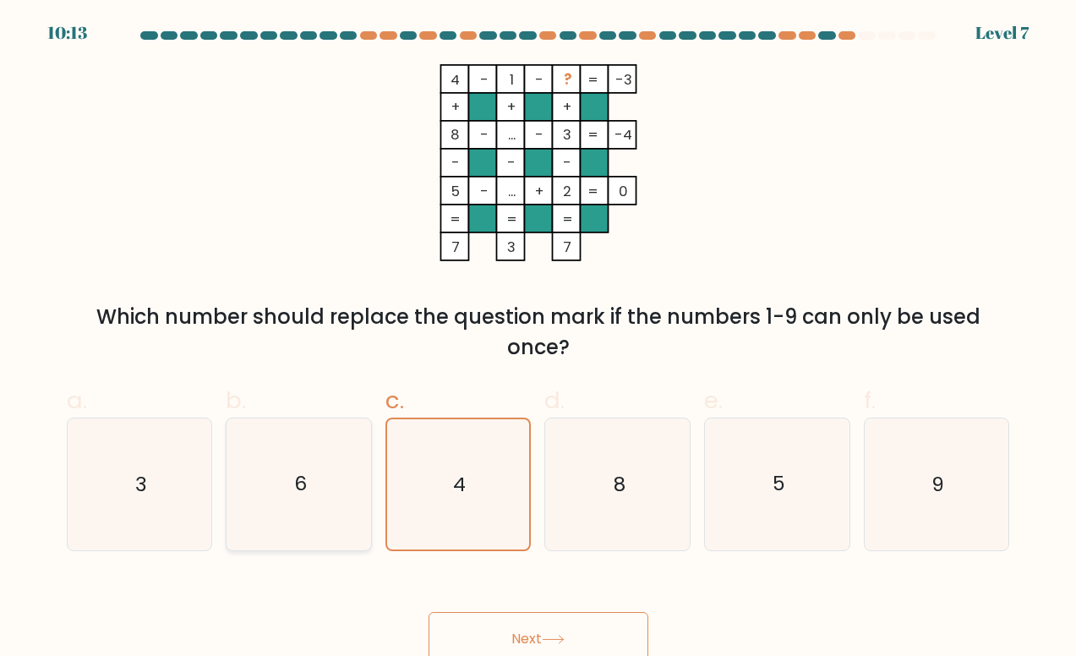
radio input "true"
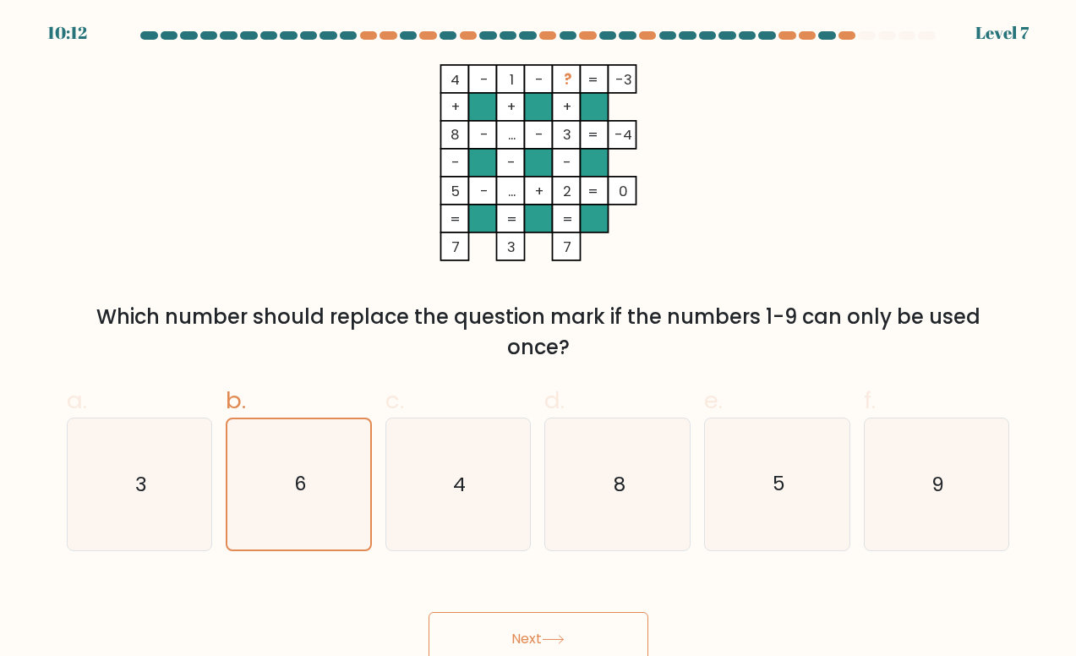
click at [496, 624] on button "Next" at bounding box center [539, 639] width 220 height 54
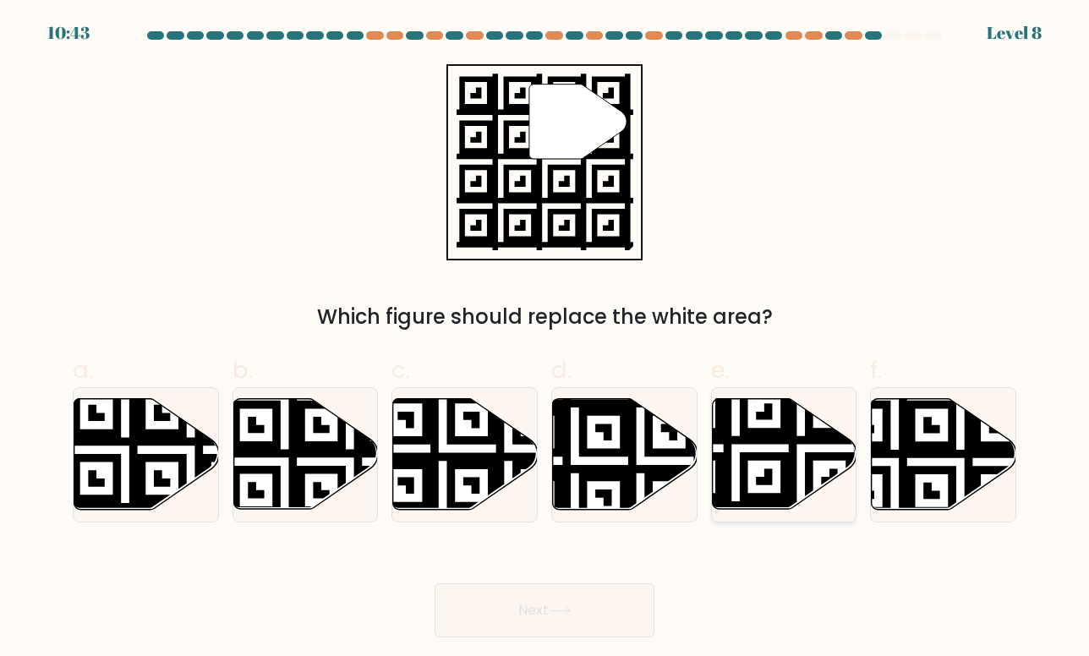
click at [774, 437] on icon at bounding box center [735, 514] width 262 height 262
click at [545, 339] on input "e." at bounding box center [544, 333] width 1 height 11
radio input "true"
click at [607, 607] on button "Next" at bounding box center [545, 610] width 220 height 54
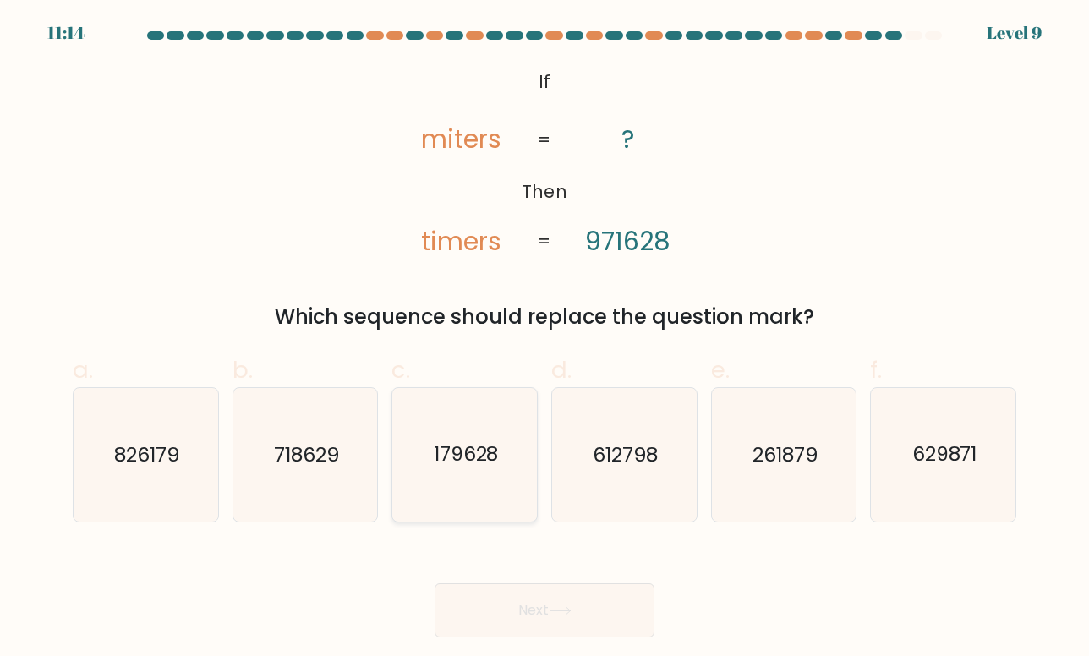
click at [478, 444] on text "179628" at bounding box center [466, 454] width 65 height 28
click at [544, 339] on input "c. 179628" at bounding box center [544, 333] width 1 height 11
radio input "true"
click at [572, 598] on button "Next" at bounding box center [545, 610] width 220 height 54
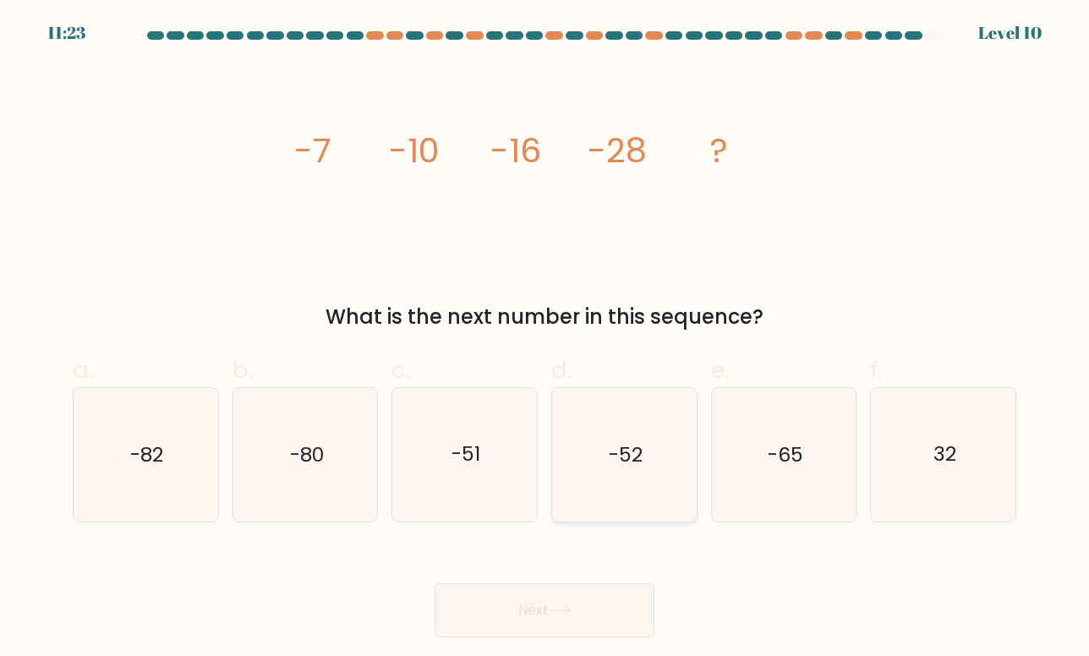
click at [633, 478] on icon "-52" at bounding box center [624, 455] width 134 height 134
click at [545, 339] on input "d. -52" at bounding box center [544, 333] width 1 height 11
radio input "true"
click at [599, 632] on button "Next" at bounding box center [545, 610] width 220 height 54
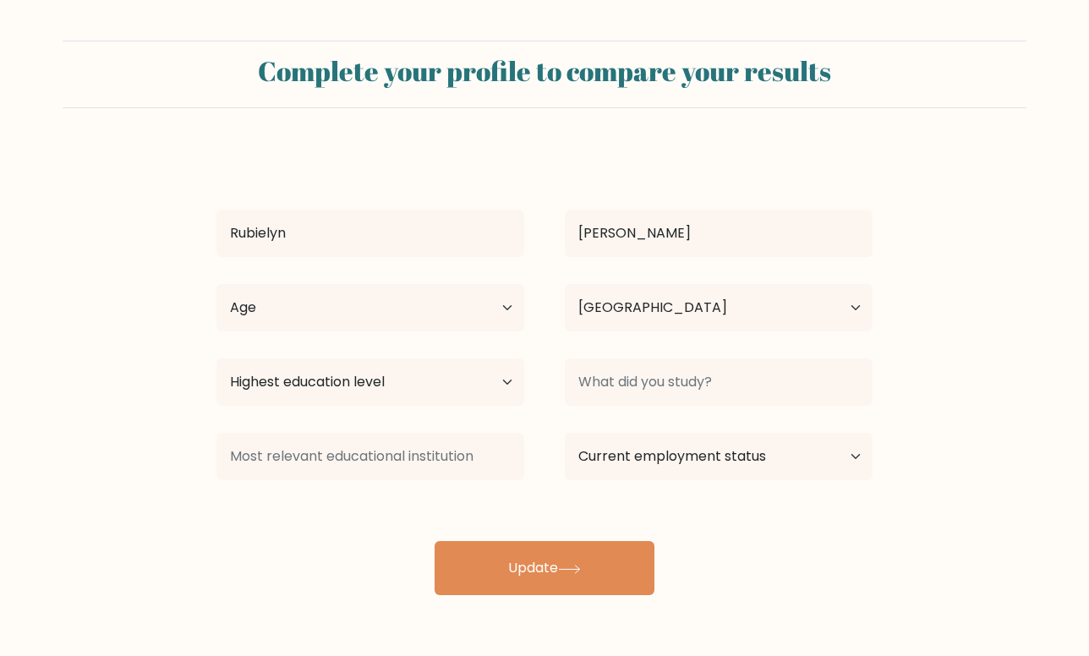
select select "PH"
click at [447, 313] on select "Age Under 18 years old 18-24 years old 25-34 years old 35-44 years old 45-54 ye…" at bounding box center [370, 307] width 308 height 47
select select "25_34"
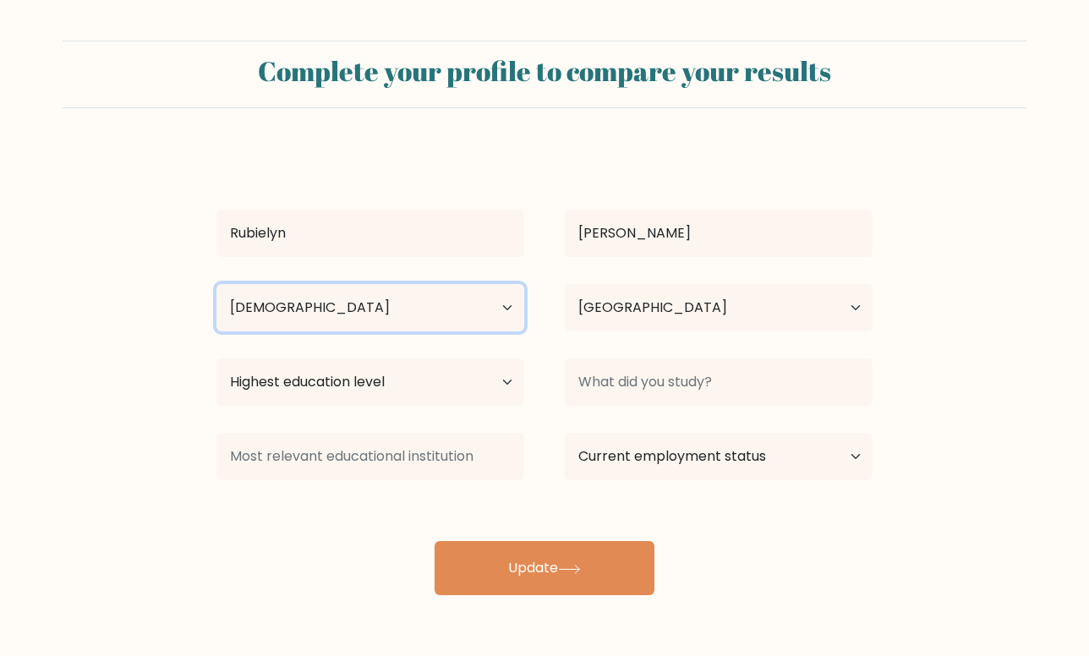
click at [216, 284] on select "Age Under 18 years old 18-24 years old 25-34 years old 35-44 years old 45-54 ye…" at bounding box center [370, 307] width 308 height 47
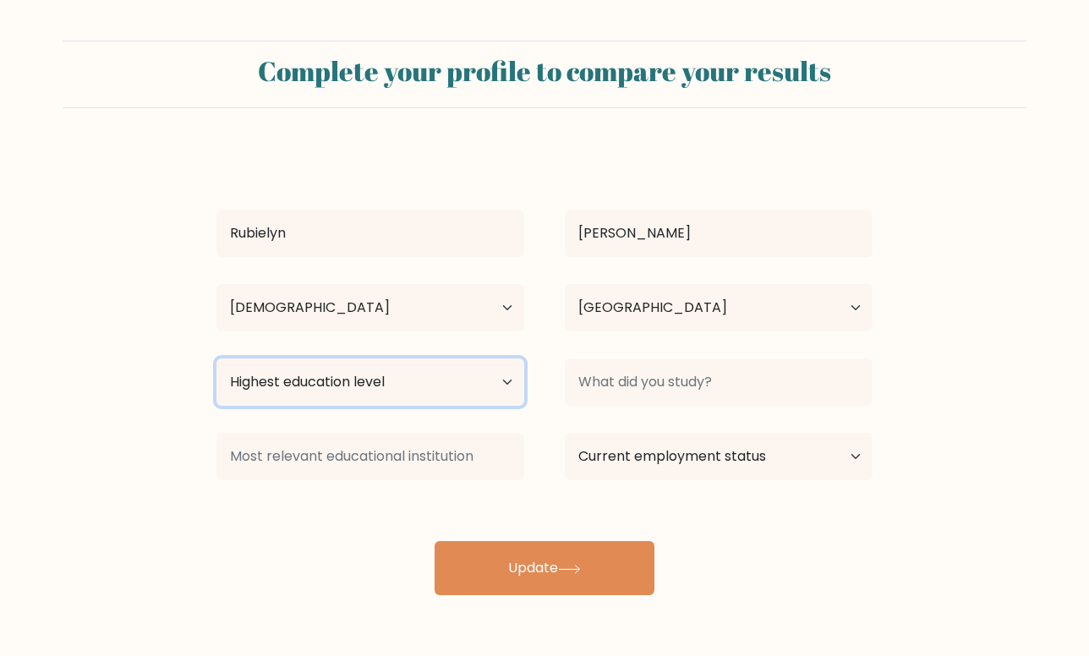
click at [411, 376] on select "Highest education level No schooling Primary Lower Secondary Upper Secondary Oc…" at bounding box center [370, 381] width 308 height 47
select select "bachelors_degree"
click at [216, 358] on select "Highest education level No schooling Primary Lower Secondary Upper Secondary Oc…" at bounding box center [370, 381] width 308 height 47
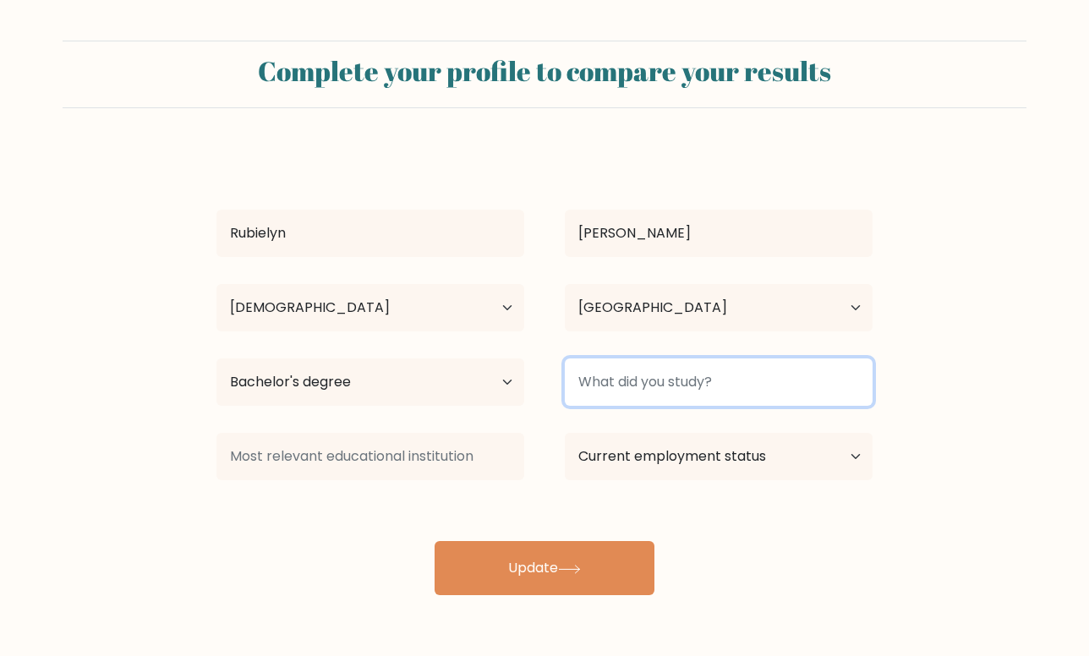
click at [601, 382] on input at bounding box center [719, 381] width 308 height 47
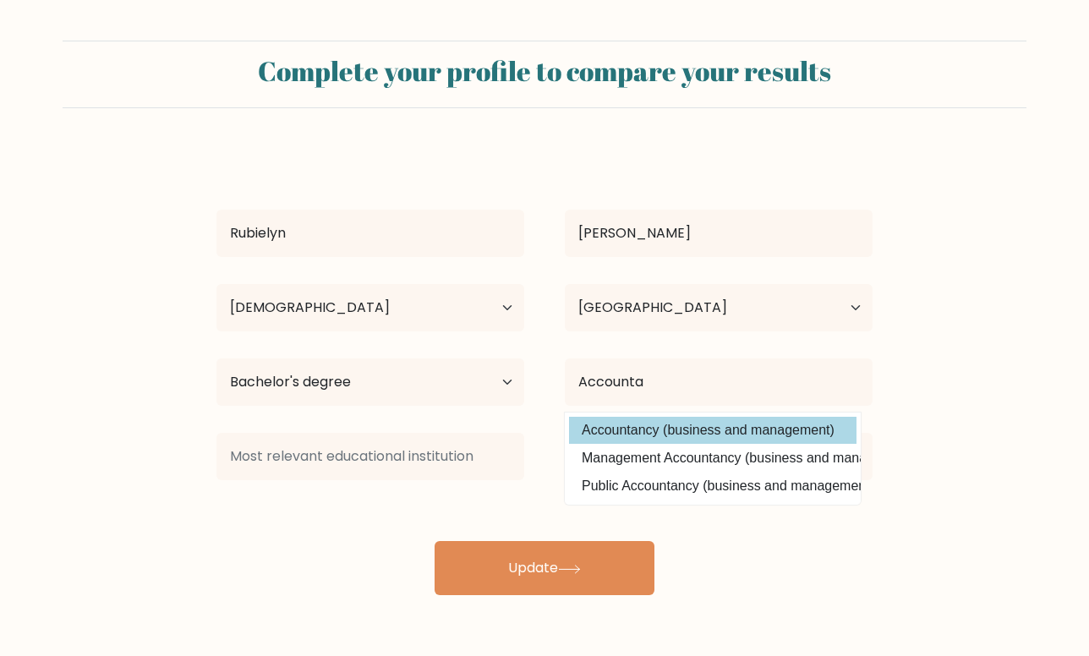
click at [607, 425] on option "Accountancy (business and management)" at bounding box center [712, 430] width 287 height 27
type input "Accountancy"
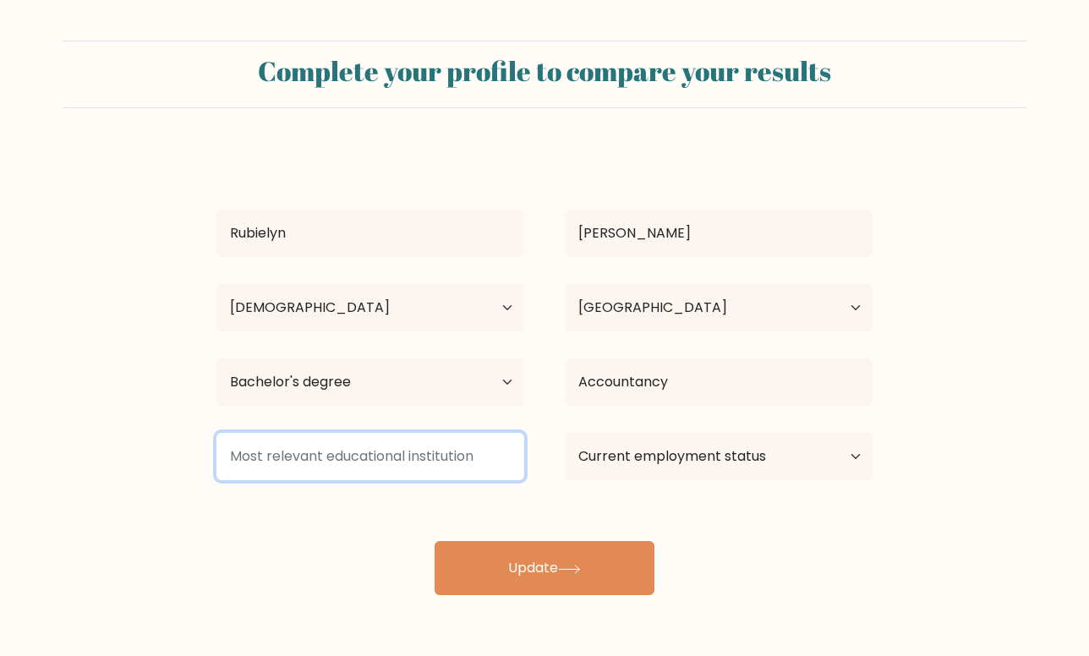
click at [475, 464] on input at bounding box center [370, 456] width 308 height 47
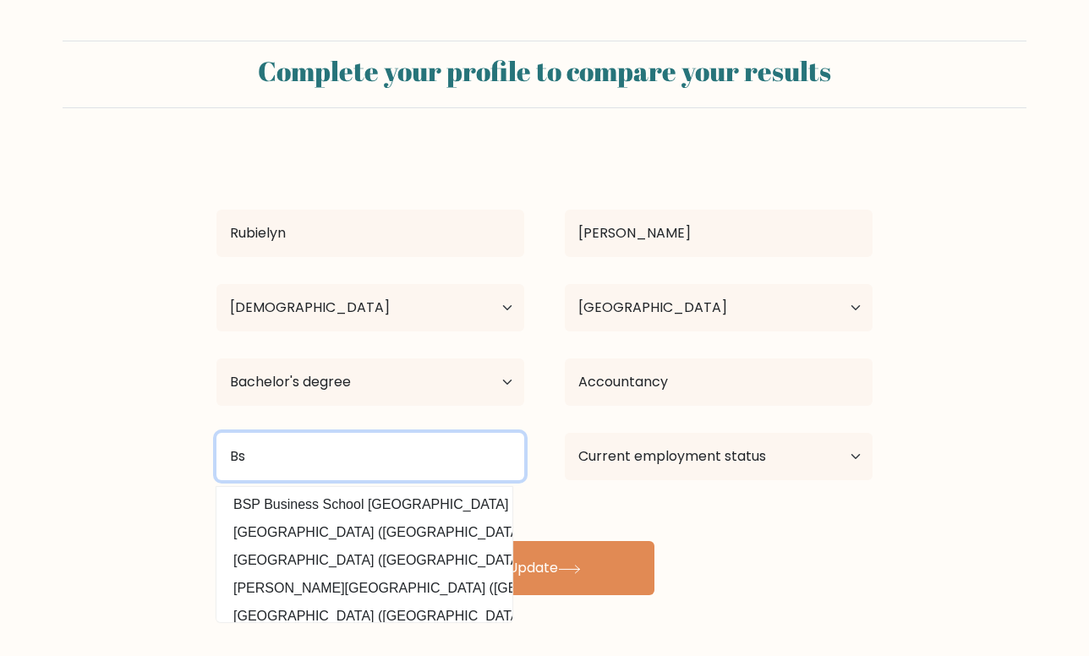
type input "B"
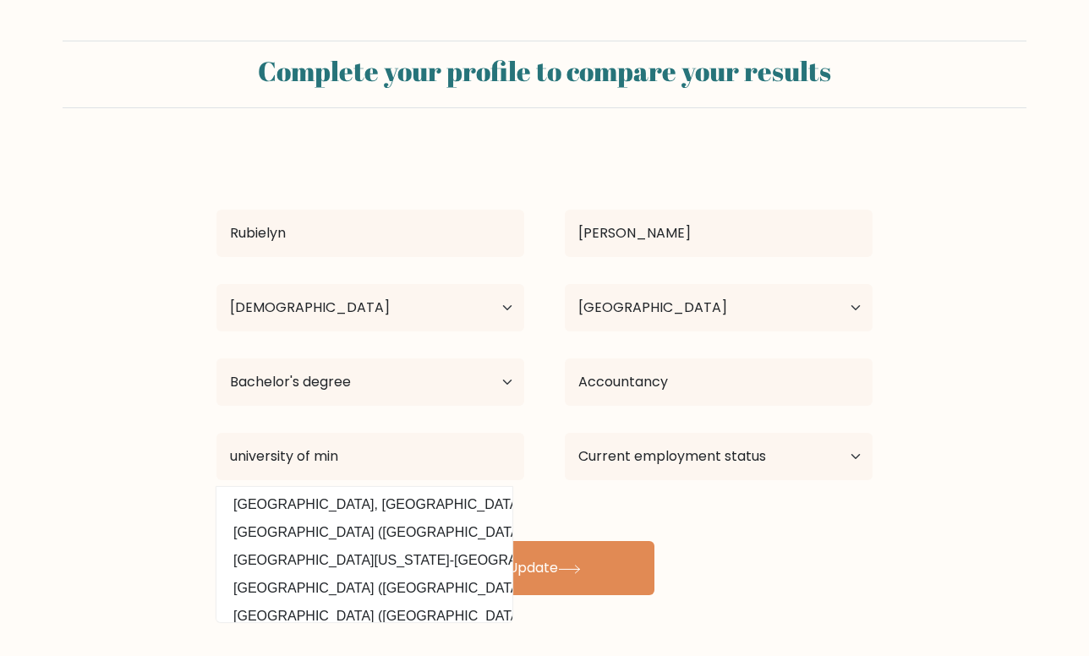
drag, startPoint x: 353, startPoint y: 540, endPoint x: 402, endPoint y: 523, distance: 51.1
click at [353, 540] on option "University of Mindanao (Philippines)" at bounding box center [364, 532] width 287 height 27
type input "University of Mindanao"
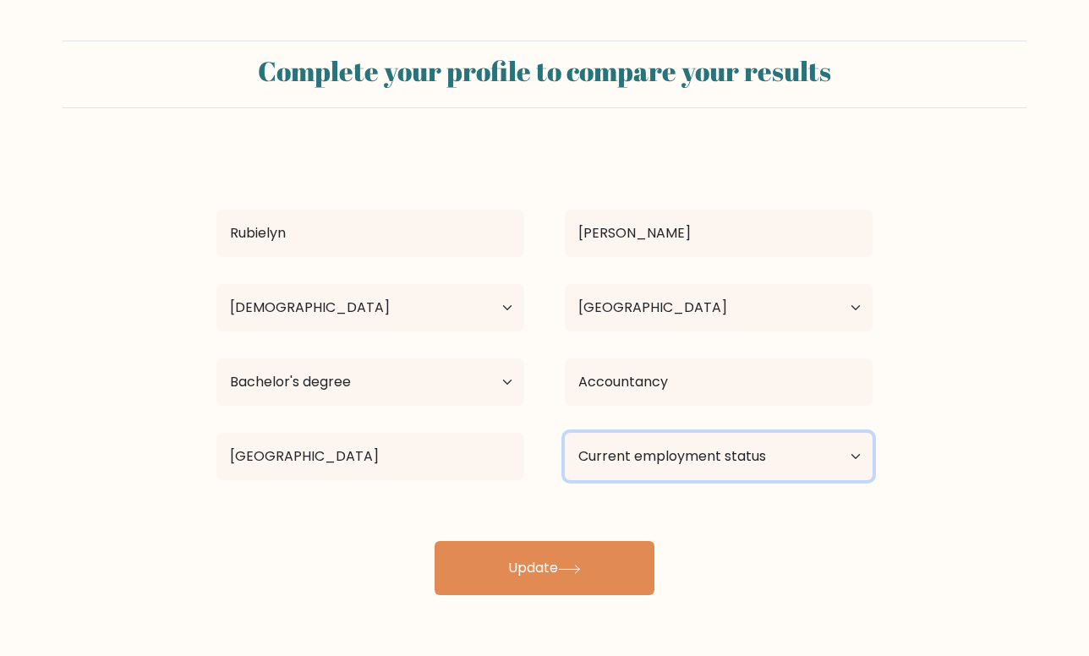
click at [578, 466] on select "Current employment status Employed Student Retired Other / prefer not to answer" at bounding box center [719, 456] width 308 height 47
select select "other"
click at [565, 433] on select "Current employment status Employed Student Retired Other / prefer not to answer" at bounding box center [719, 456] width 308 height 47
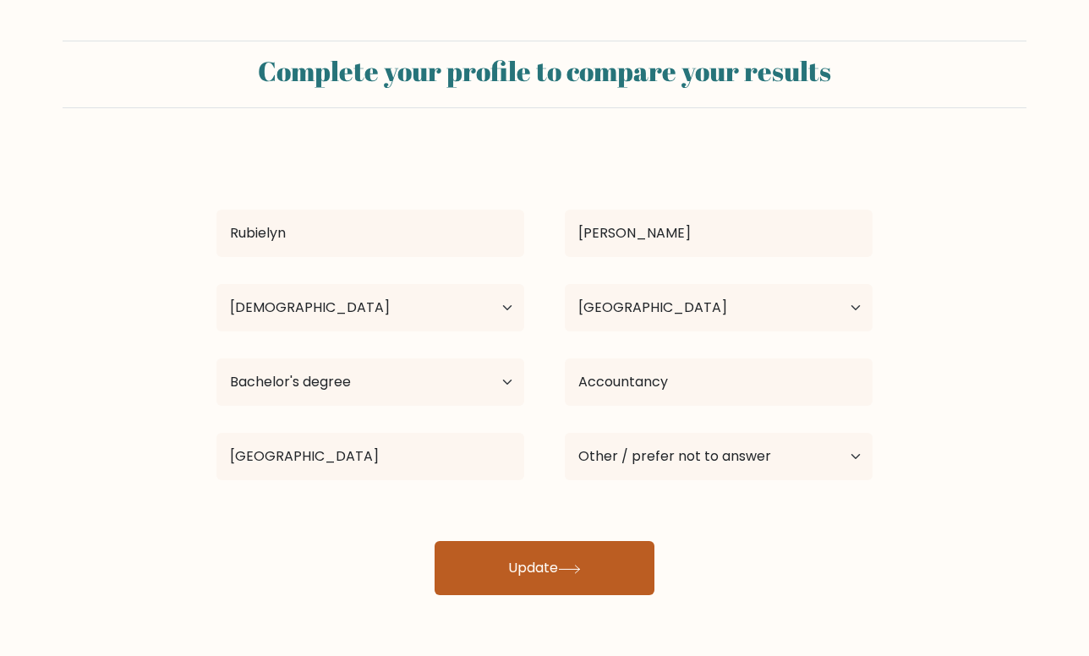
click at [594, 559] on button "Update" at bounding box center [545, 568] width 220 height 54
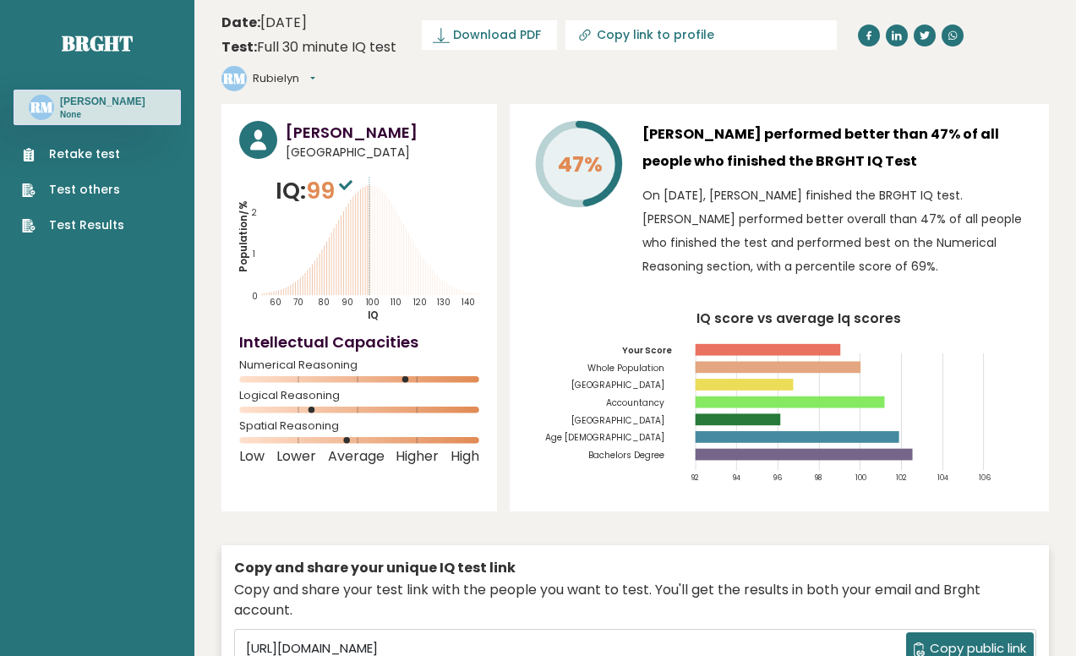
click at [930, 639] on span "Copy public link" at bounding box center [978, 648] width 96 height 19
